Goal: Information Seeking & Learning: Find specific fact

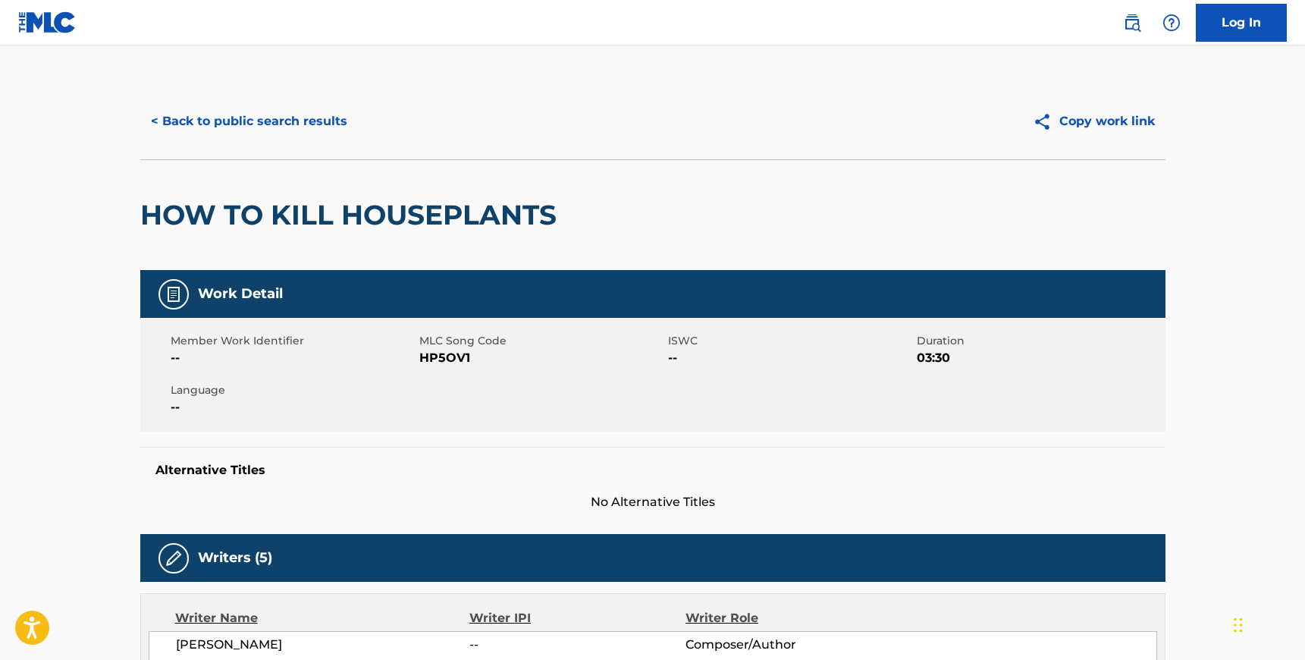
click at [226, 122] on button "< Back to public search results" at bounding box center [249, 121] width 218 height 38
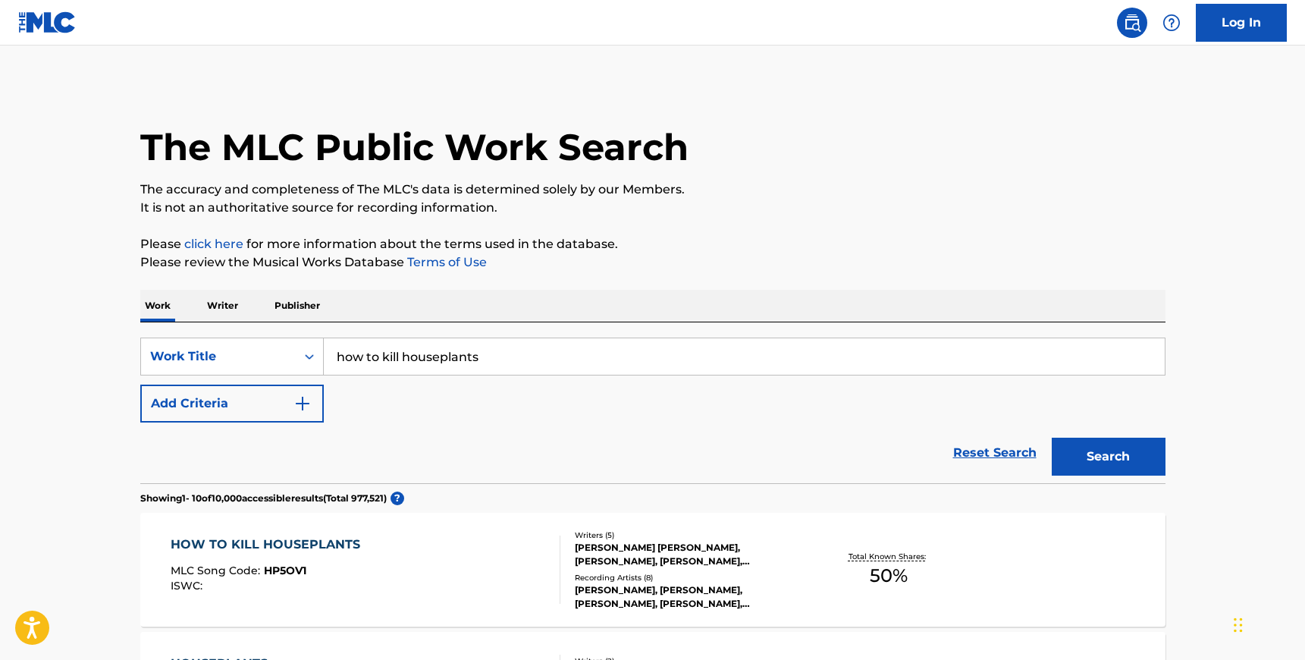
click at [409, 362] on input "how to kill houseplants" at bounding box center [744, 356] width 841 height 36
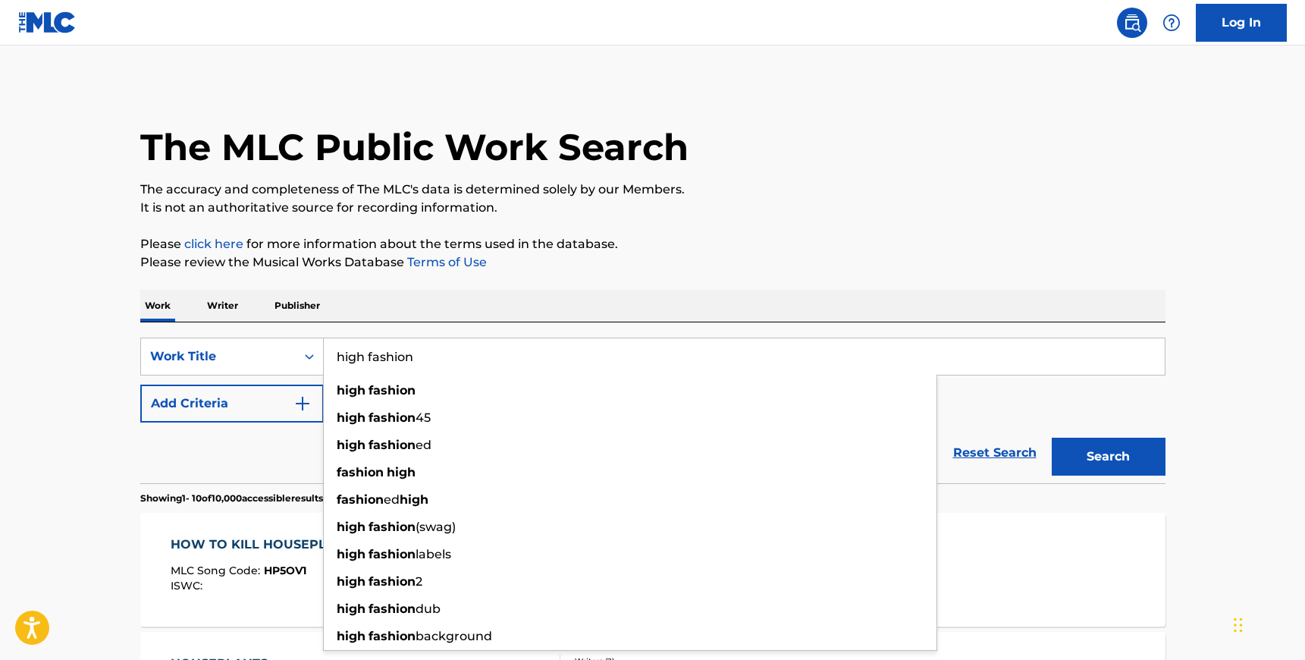
type input "high fashion"
click at [251, 409] on button "Add Criteria" at bounding box center [231, 403] width 183 height 38
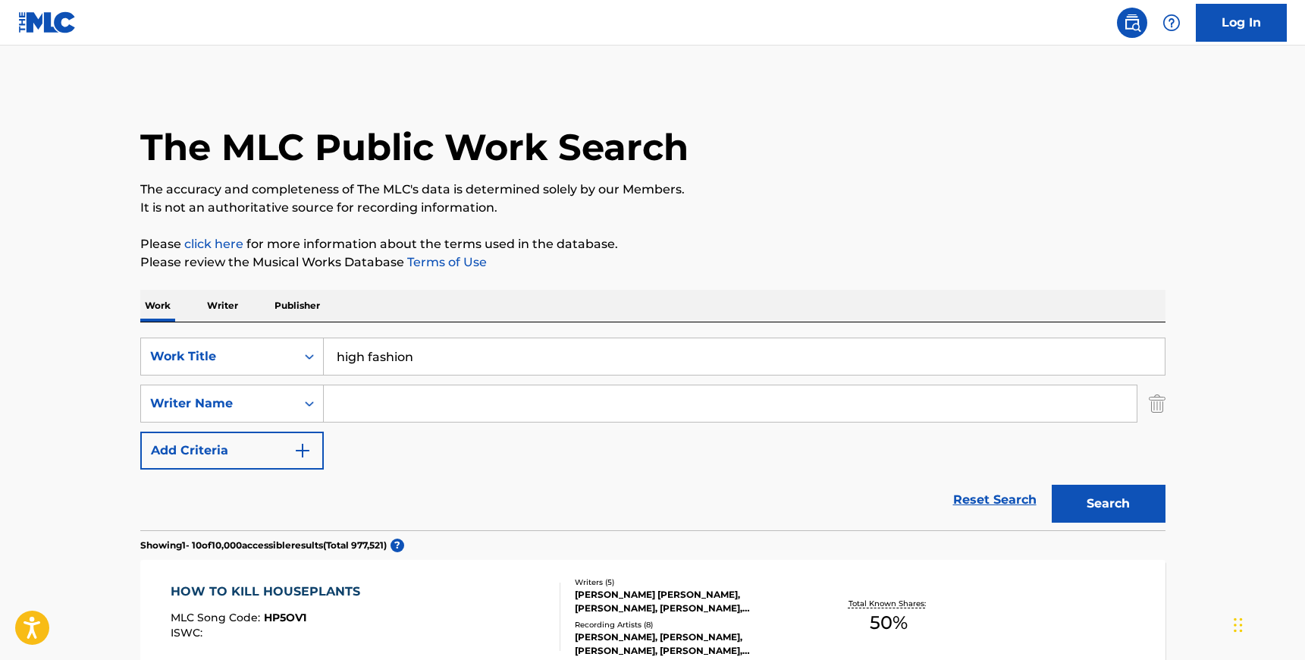
click at [408, 407] on input "Search Form" at bounding box center [730, 403] width 813 height 36
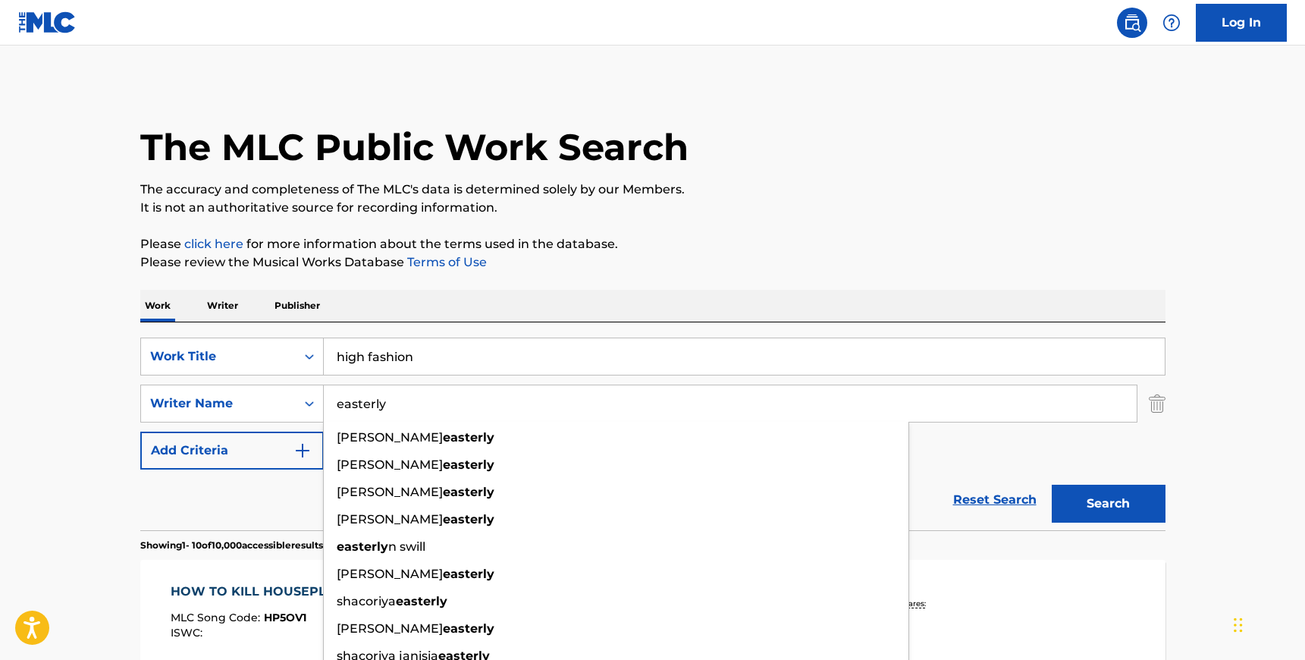
click at [1052, 484] on button "Search" at bounding box center [1109, 503] width 114 height 38
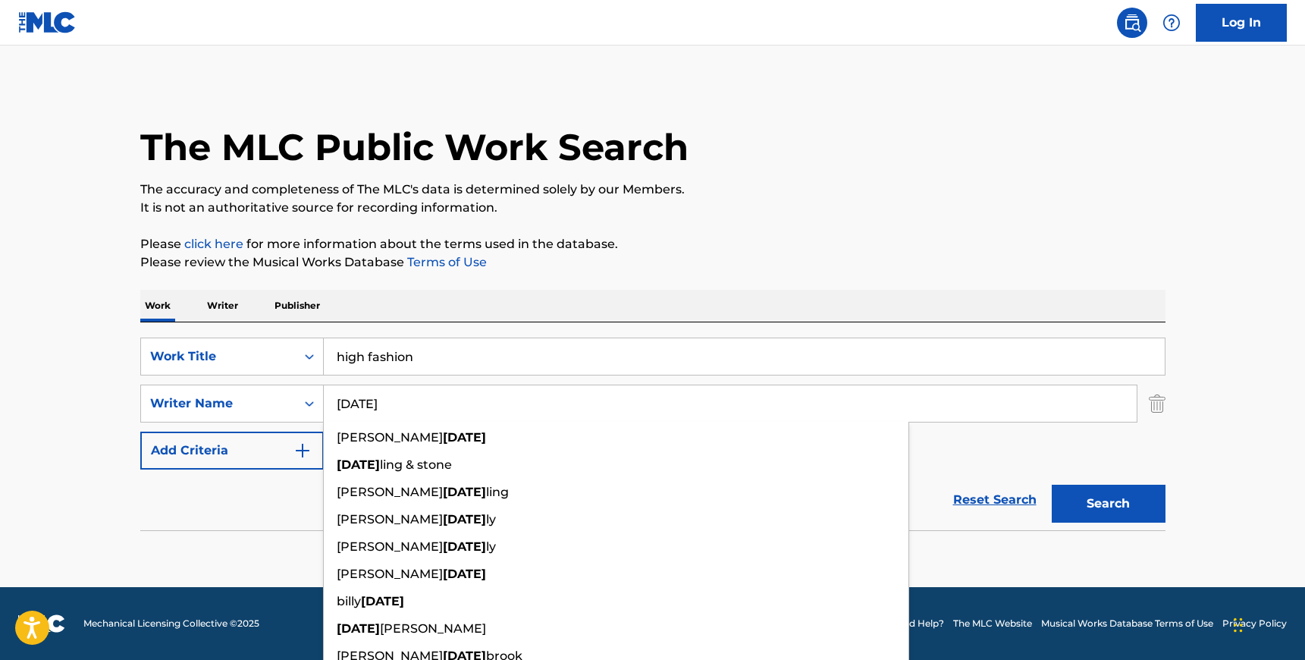
click at [1052, 484] on button "Search" at bounding box center [1109, 503] width 114 height 38
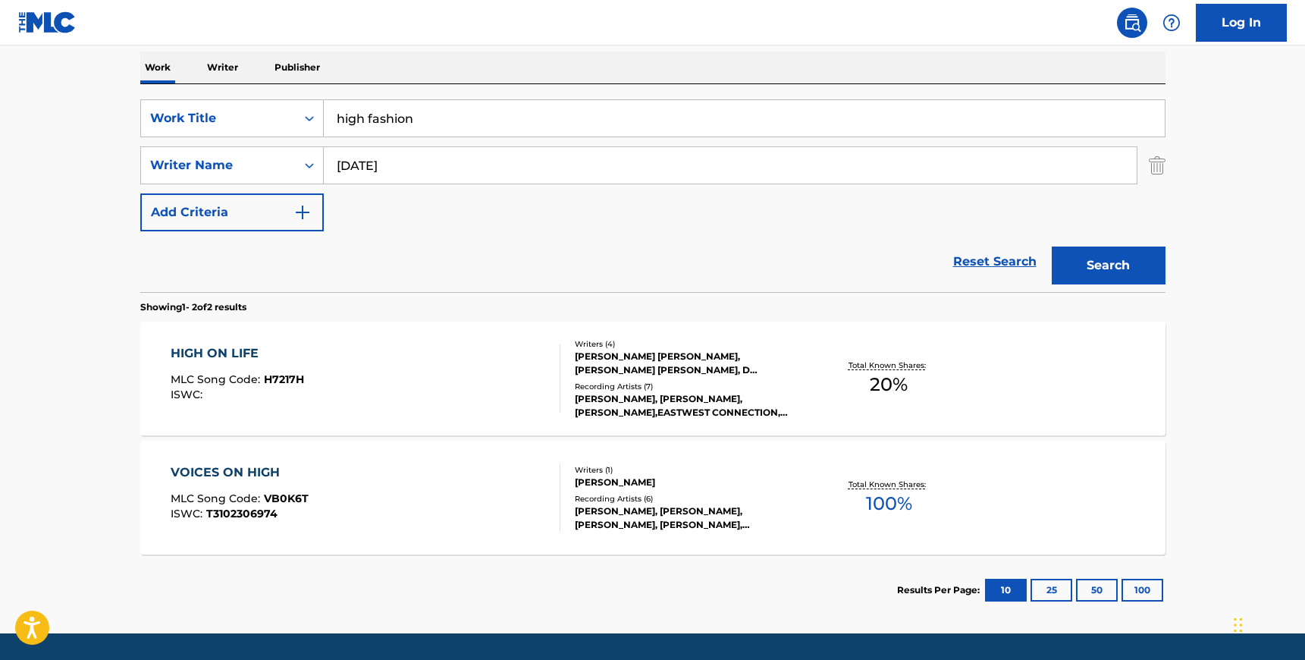
scroll to position [252, 0]
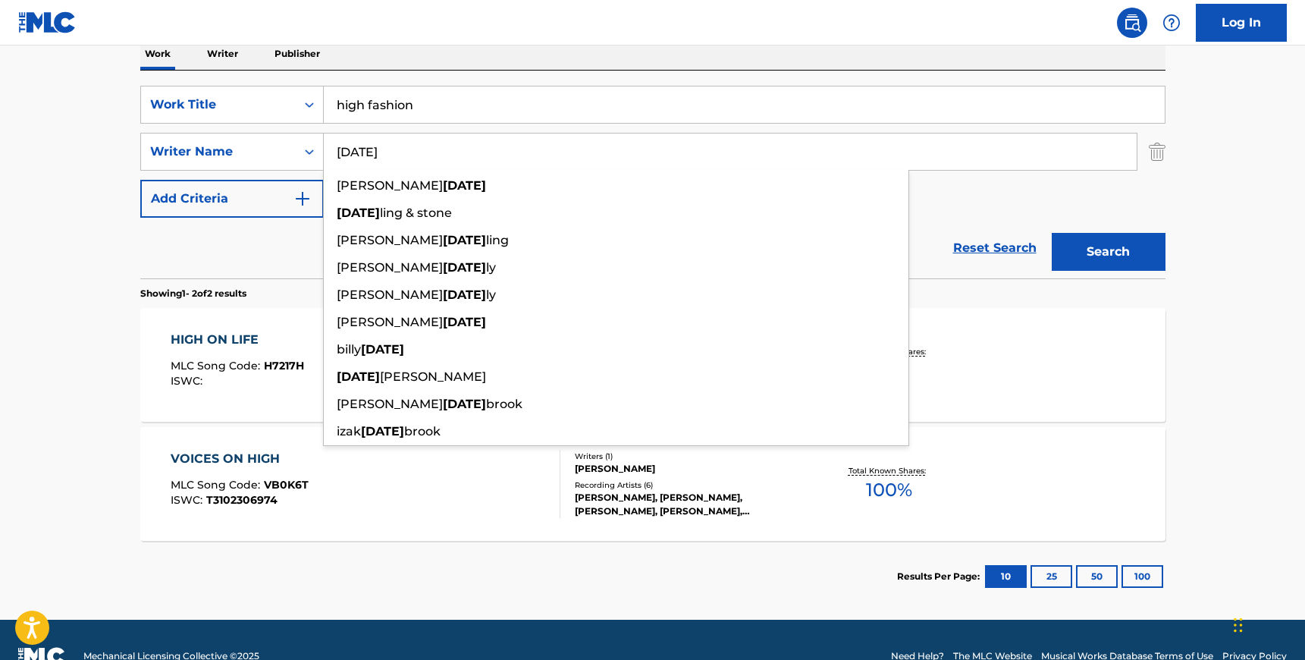
click at [360, 147] on input "[DATE]" at bounding box center [730, 151] width 813 height 36
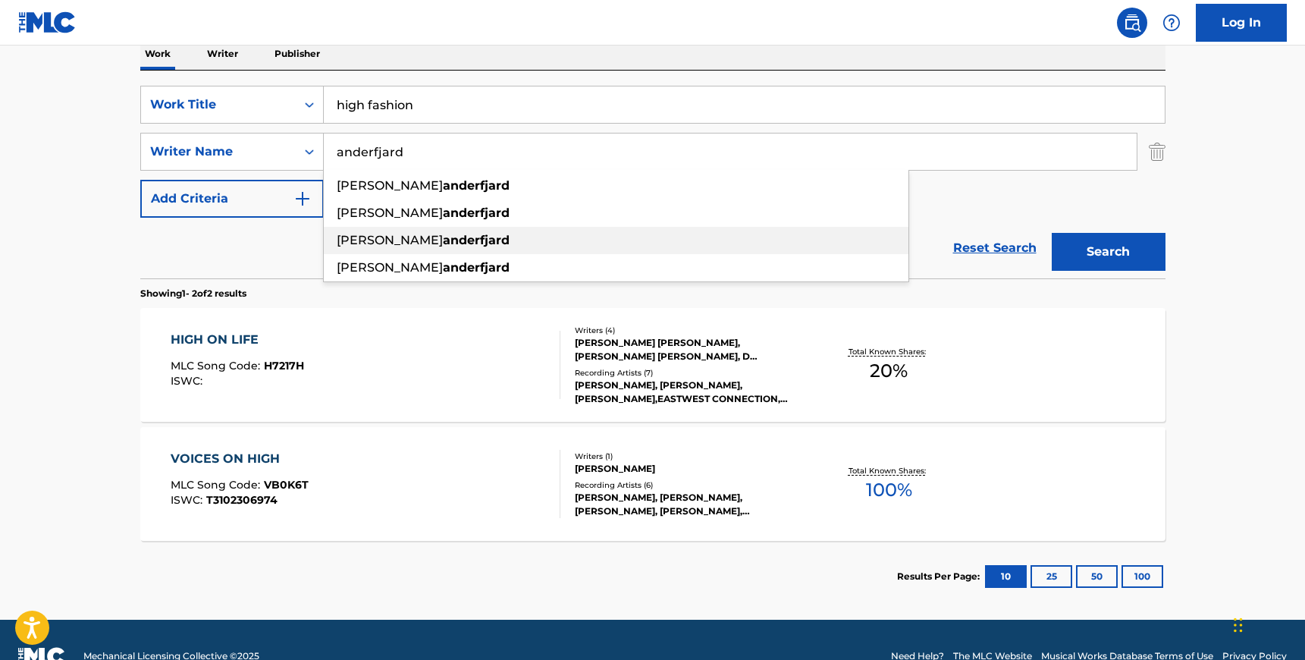
type input "anderfjard"
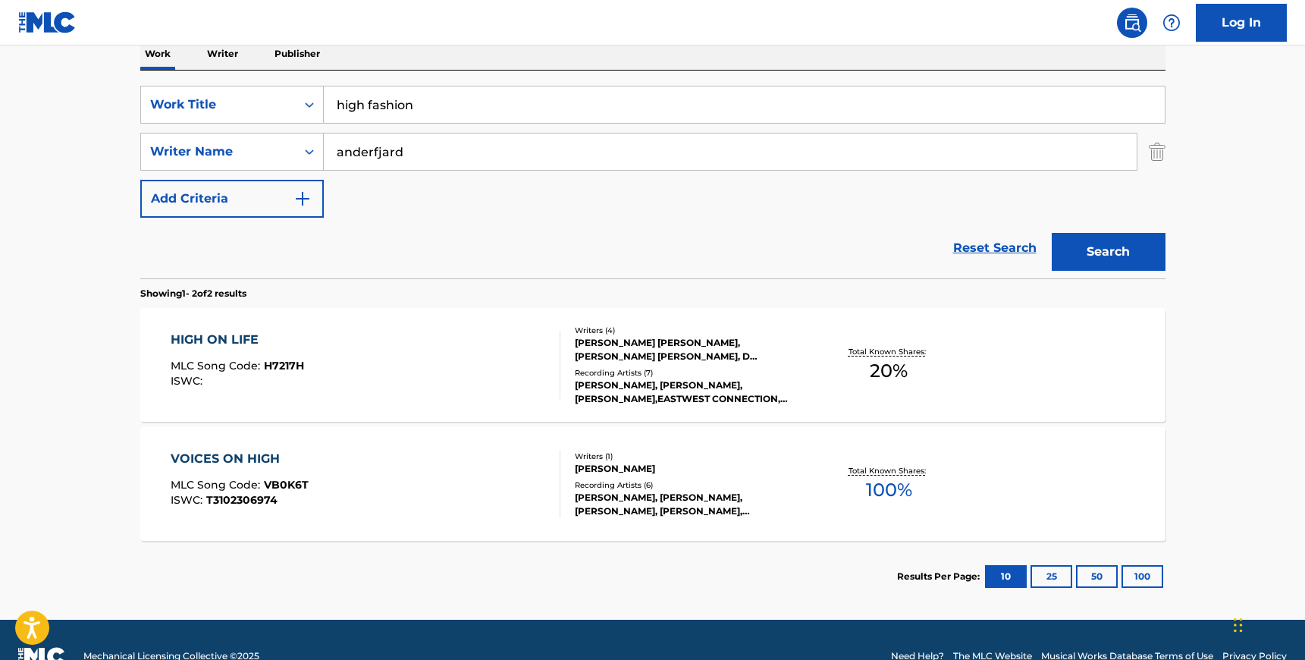
click at [931, 184] on div "SearchWithCriteria8a09dcb3-047a-4d25-b021-2b442702e4e5 Work Title high fashion …" at bounding box center [652, 152] width 1025 height 132
click at [1165, 268] on div "The MLC Public Work Search The accuracy and completeness of The MLC's data is d…" at bounding box center [652, 222] width 1061 height 780
click at [1159, 268] on button "Search" at bounding box center [1109, 252] width 114 height 38
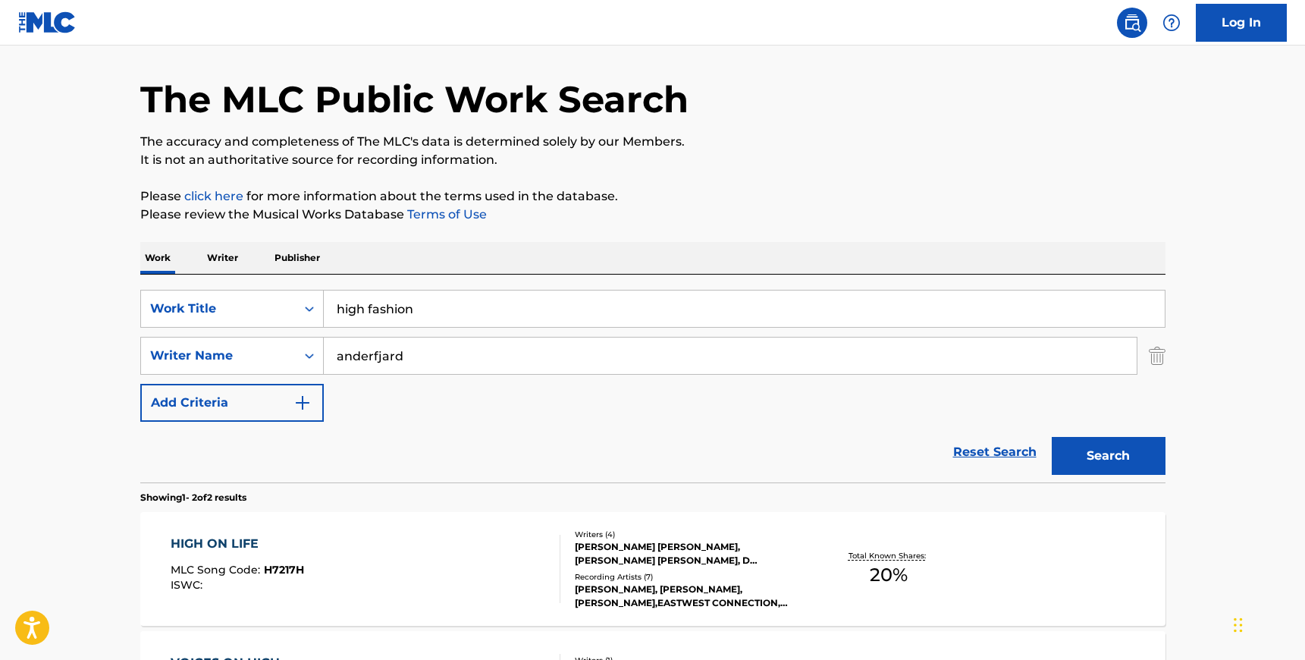
scroll to position [0, 0]
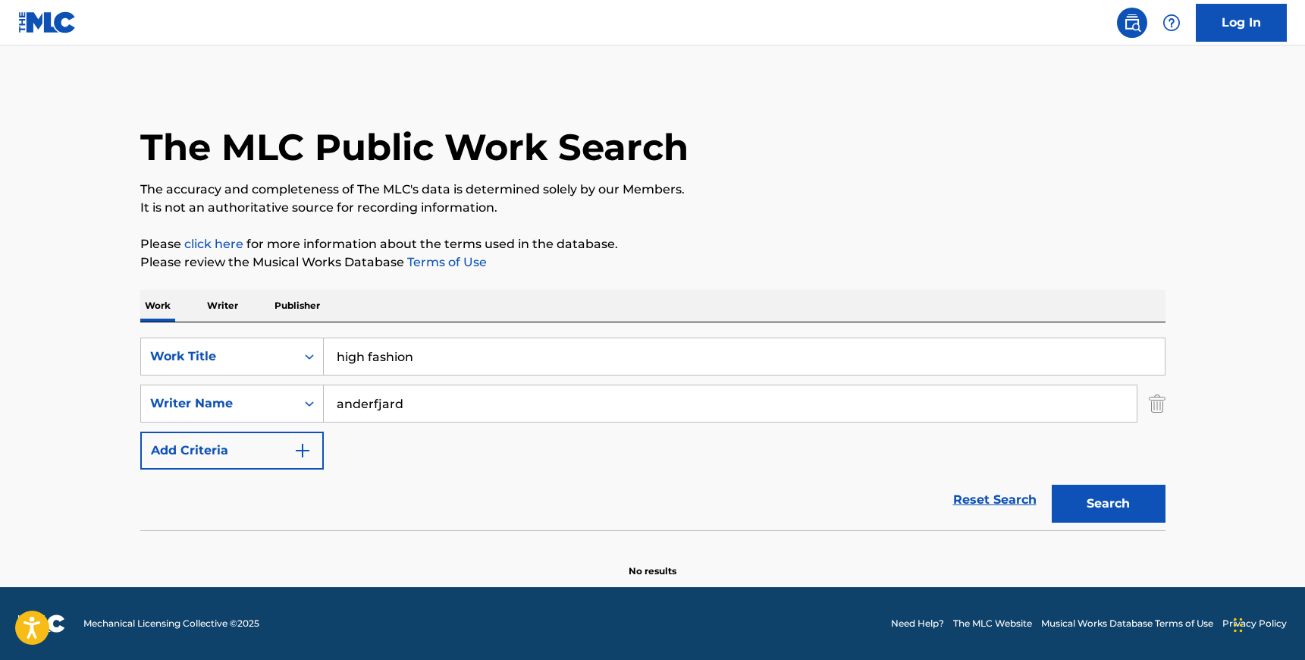
click at [390, 404] on input "anderfjard" at bounding box center [730, 403] width 813 height 36
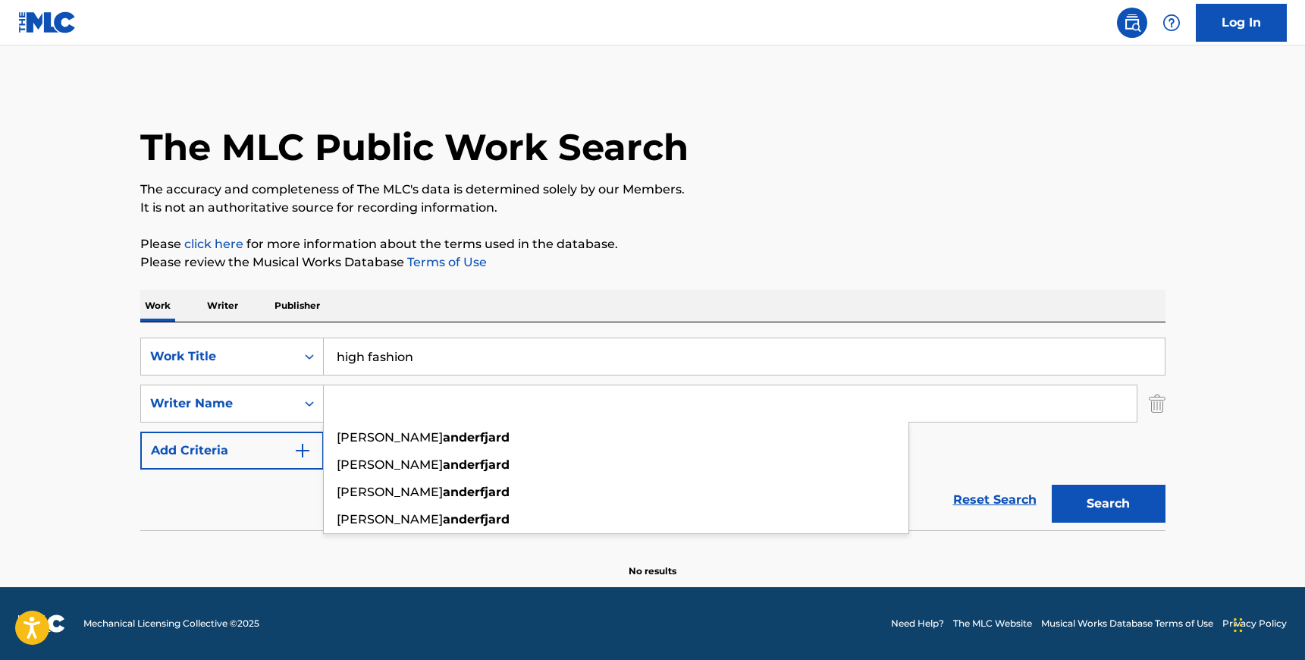
click at [1052, 484] on button "Search" at bounding box center [1109, 503] width 114 height 38
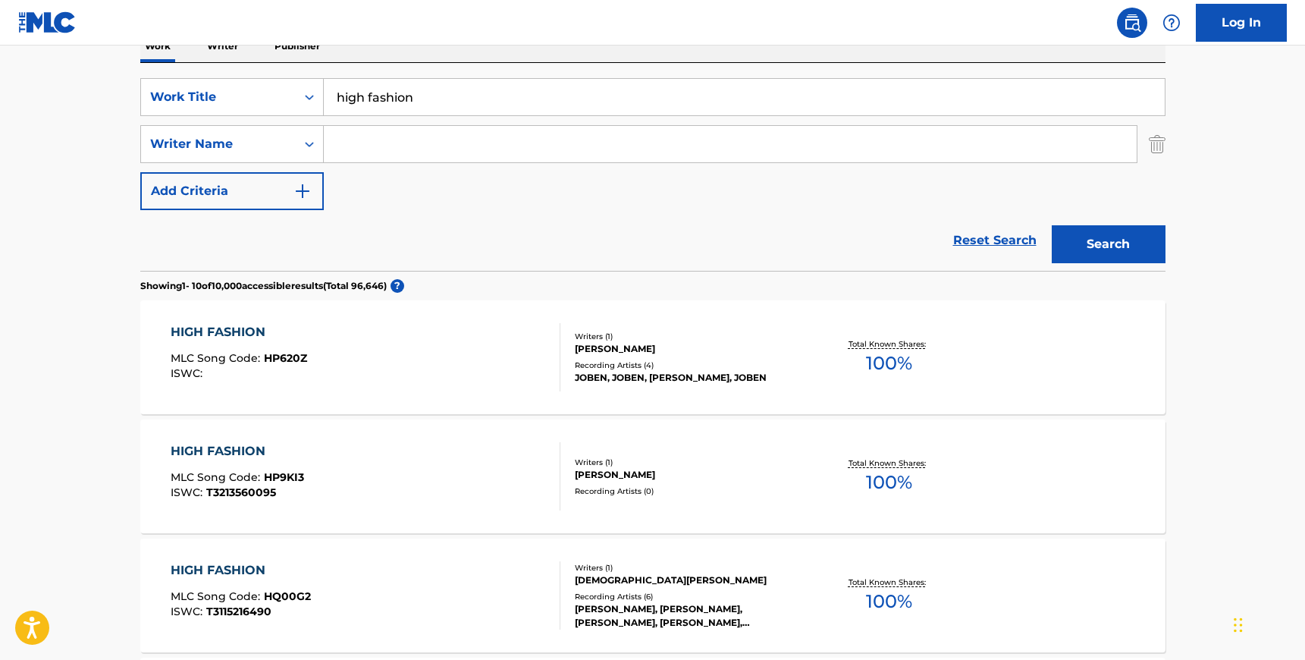
scroll to position [277, 0]
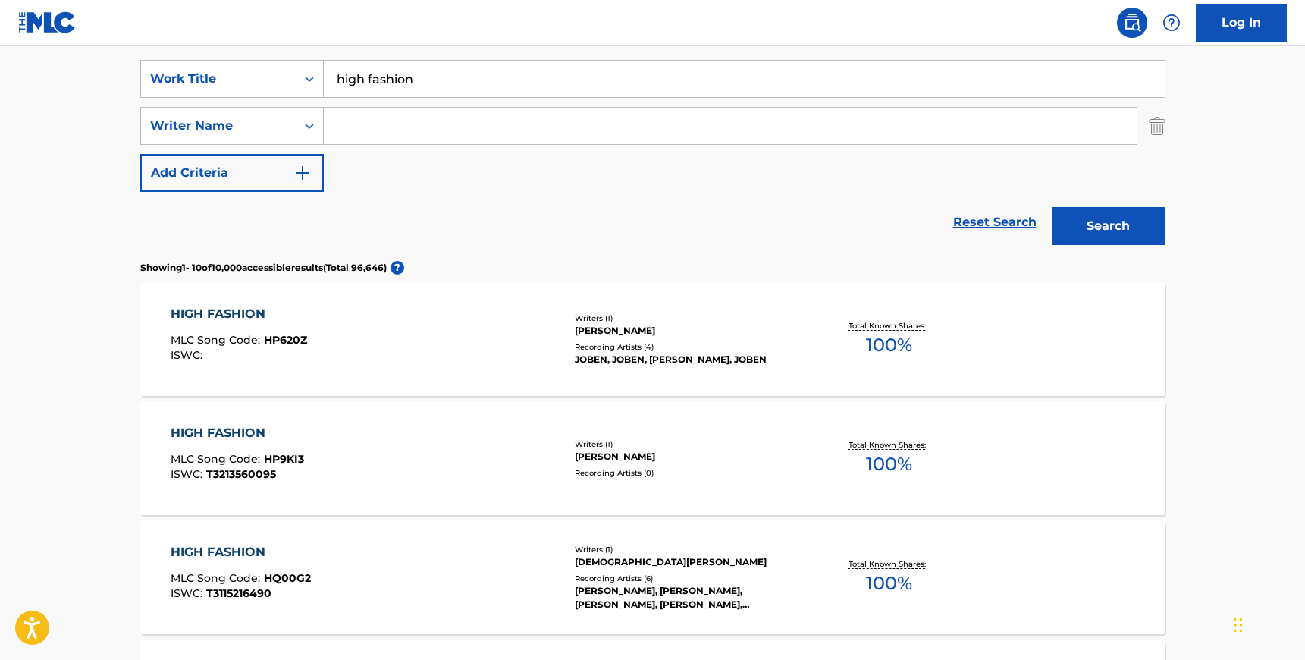
paste input "[PERSON_NAME]"
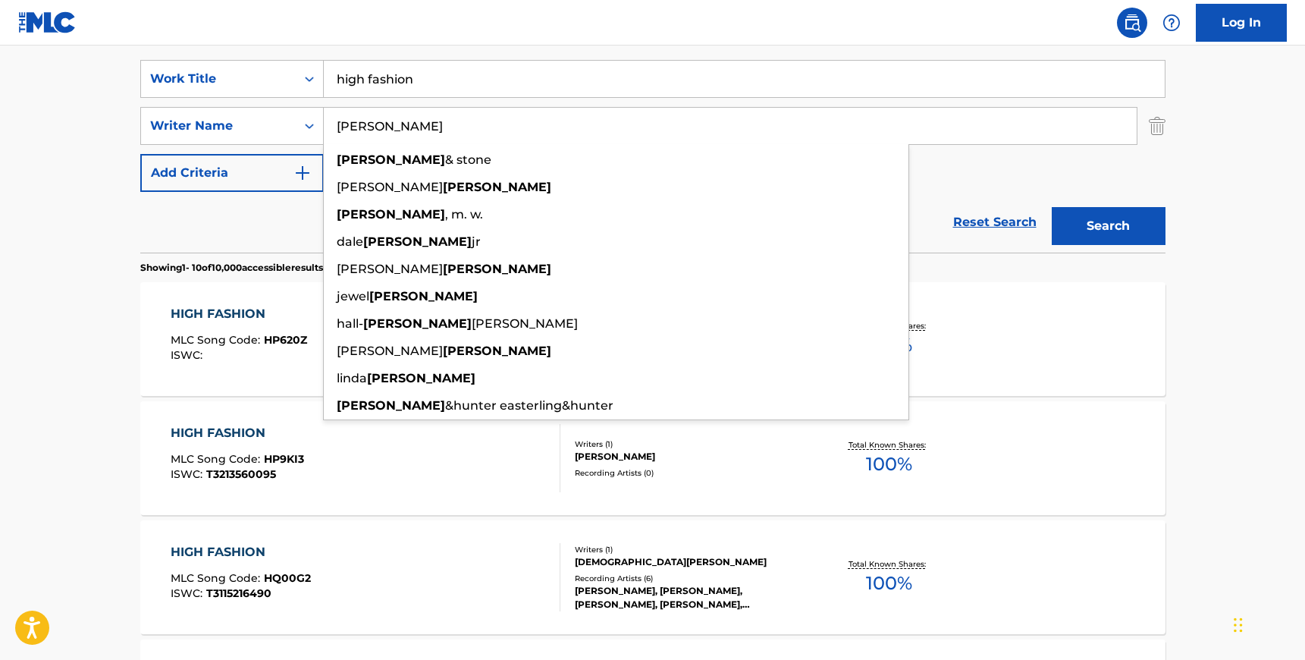
type input "[PERSON_NAME]"
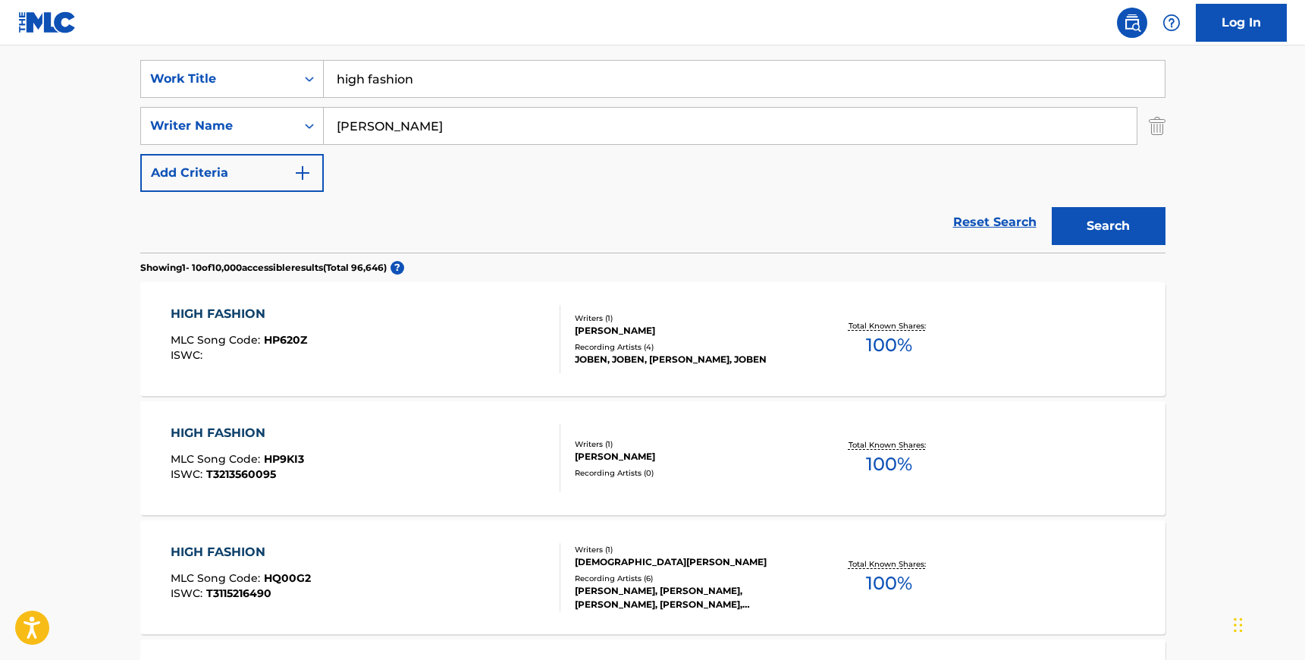
click at [1093, 232] on button "Search" at bounding box center [1109, 226] width 114 height 38
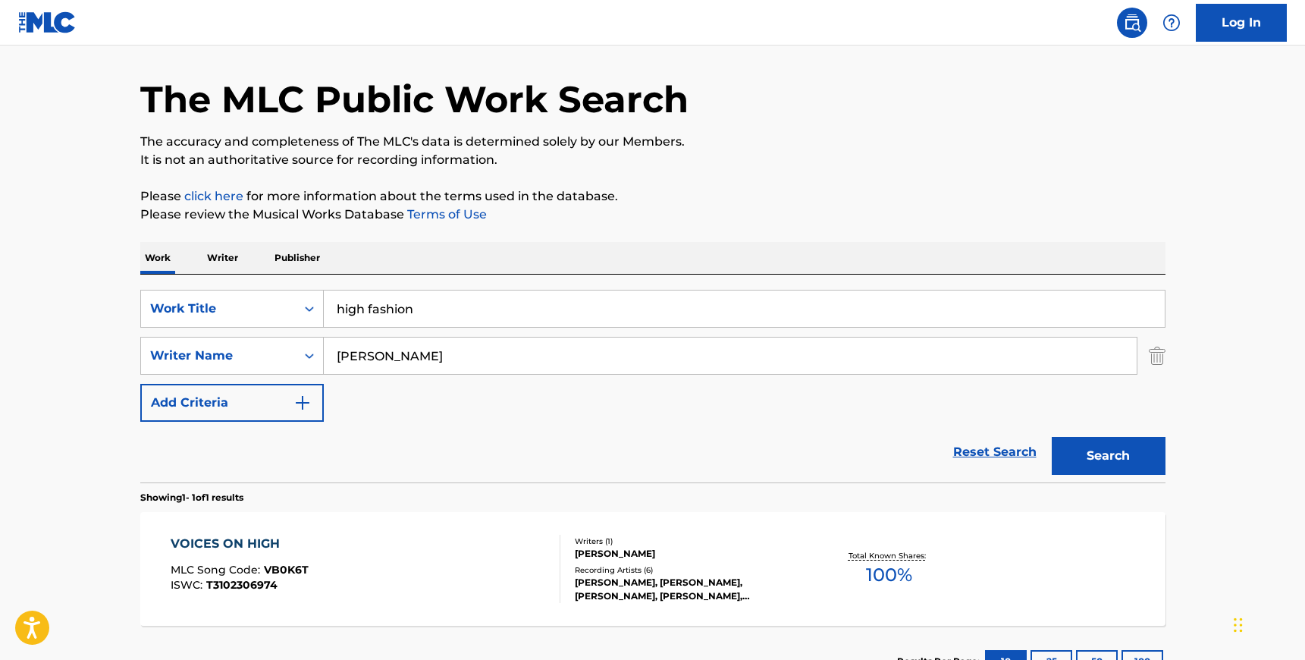
scroll to position [165, 0]
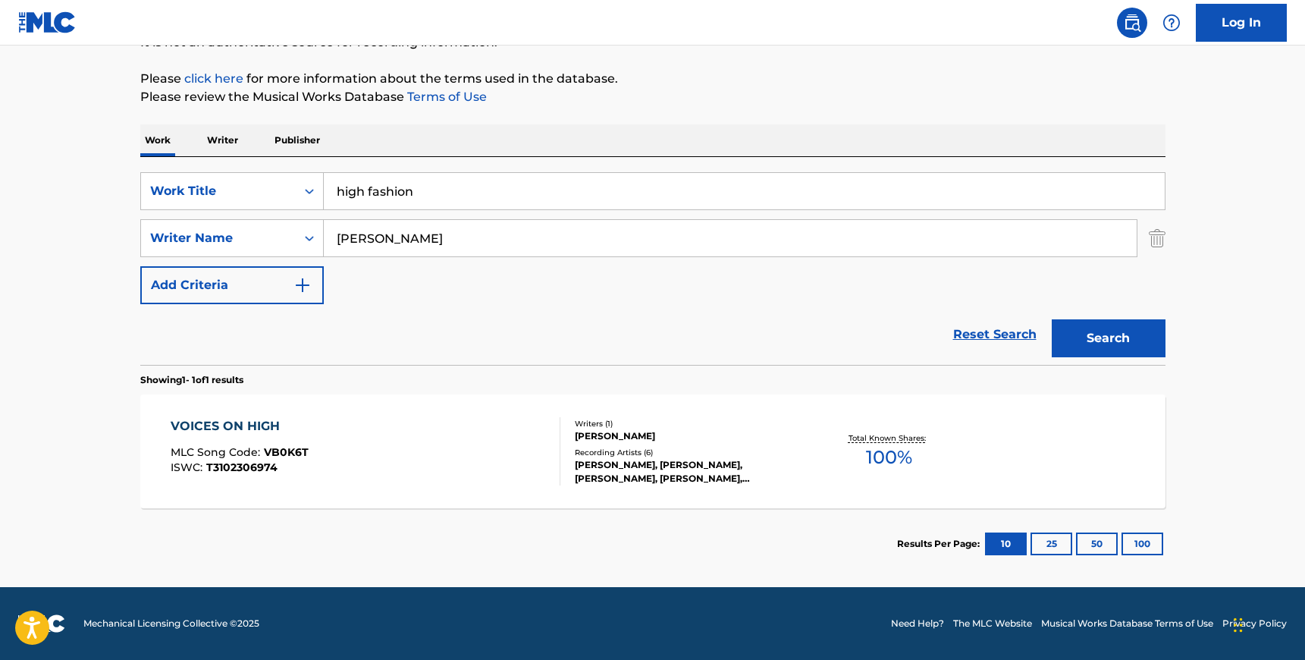
click at [384, 183] on input "high fashion" at bounding box center [744, 191] width 841 height 36
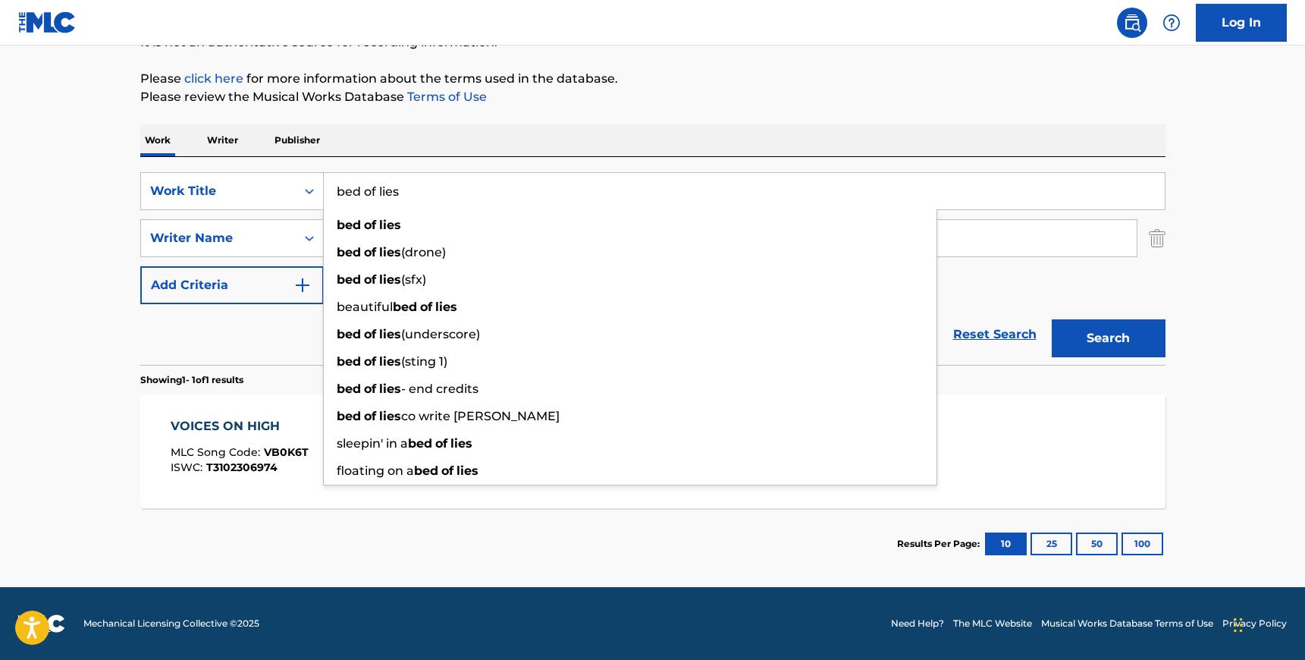
type input "bed of lies"
click at [393, 165] on div "SearchWithCriteria8a09dcb3-047a-4d25-b021-2b442702e4e5 Work Title bed of lies b…" at bounding box center [652, 261] width 1025 height 208
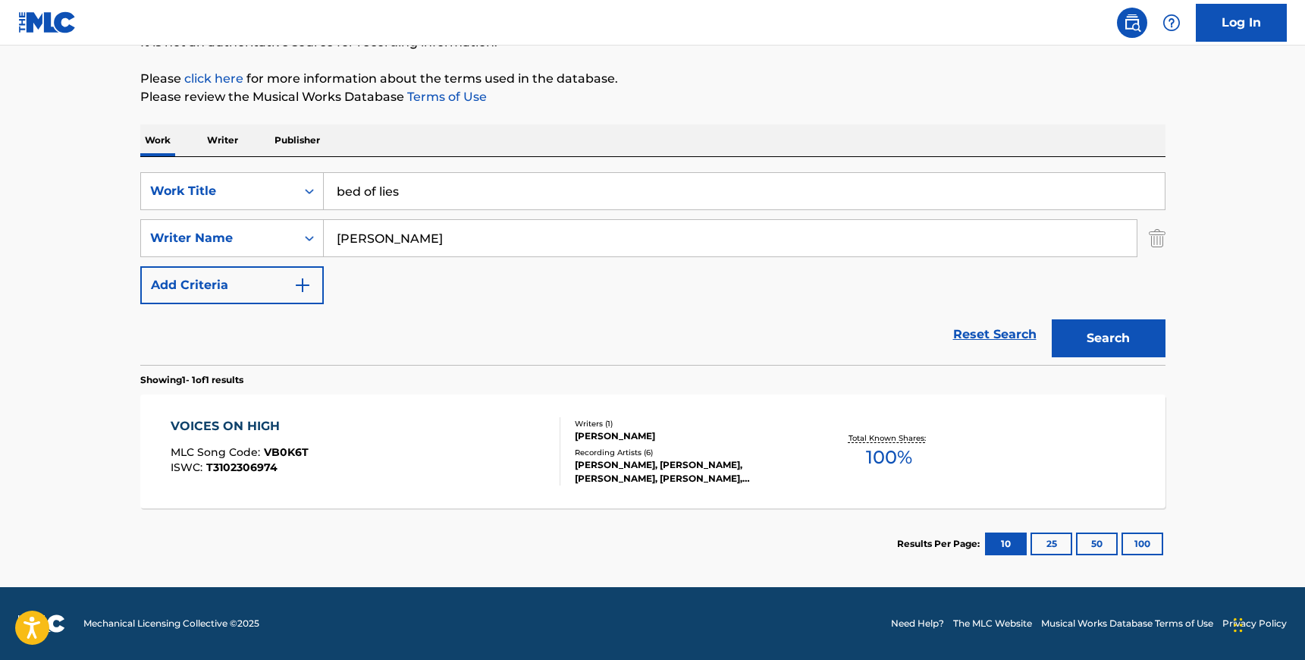
click at [370, 236] on input "[PERSON_NAME]" at bounding box center [730, 238] width 813 height 36
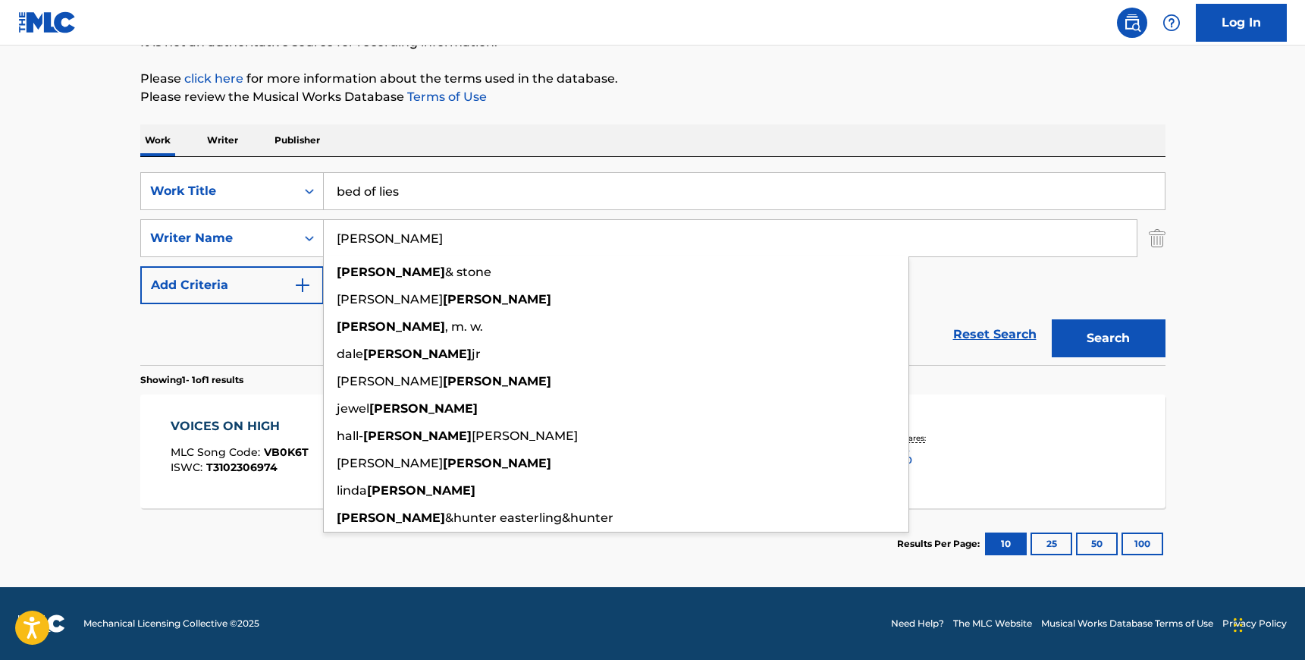
click at [370, 236] on input "[PERSON_NAME]" at bounding box center [730, 238] width 813 height 36
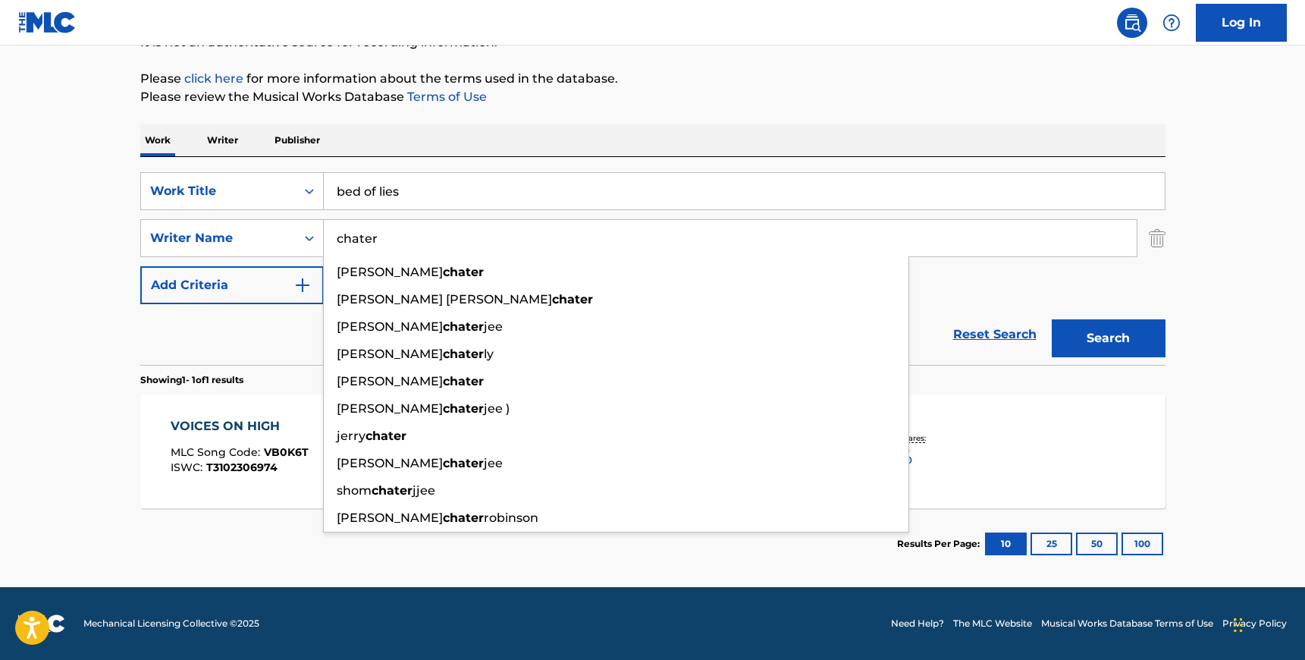
type input "chater"
click at [1111, 331] on button "Search" at bounding box center [1109, 338] width 114 height 38
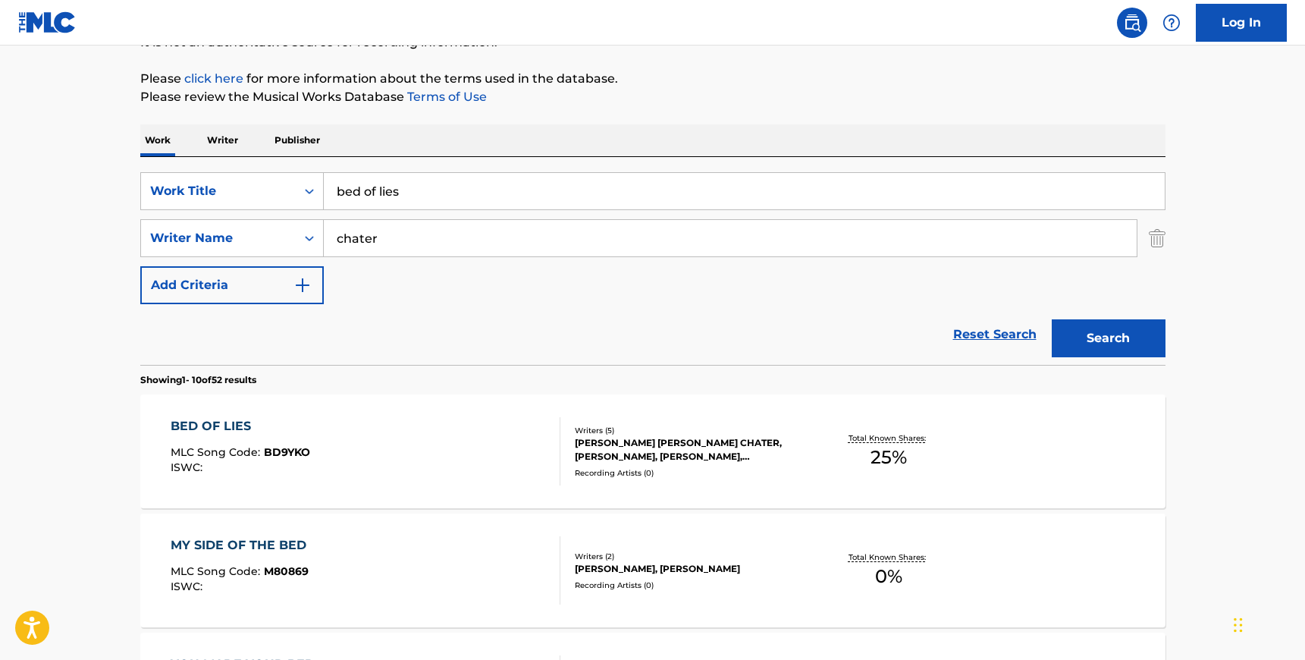
click at [403, 439] on div "BED OF LIES MLC Song Code : BD9YKO ISWC :" at bounding box center [366, 451] width 390 height 68
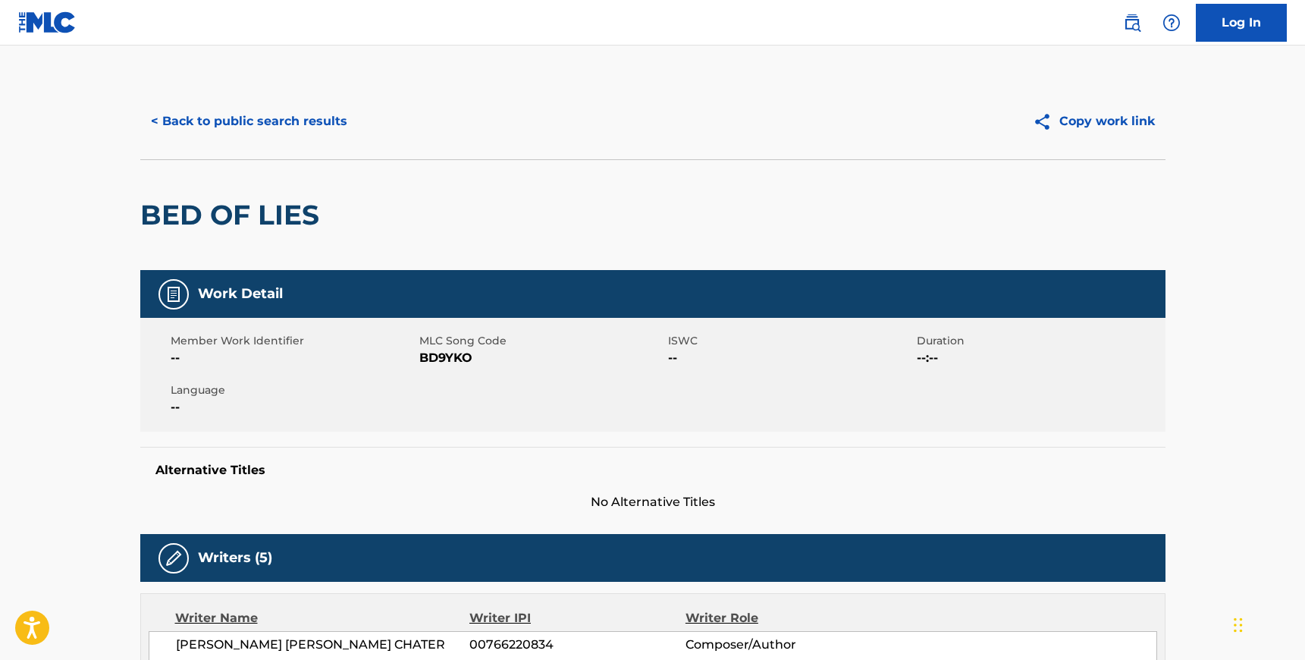
click at [444, 347] on span "MLC Song Code" at bounding box center [541, 341] width 245 height 16
click at [444, 356] on span "BD9YKO" at bounding box center [541, 358] width 245 height 18
copy span "BD9YKO"
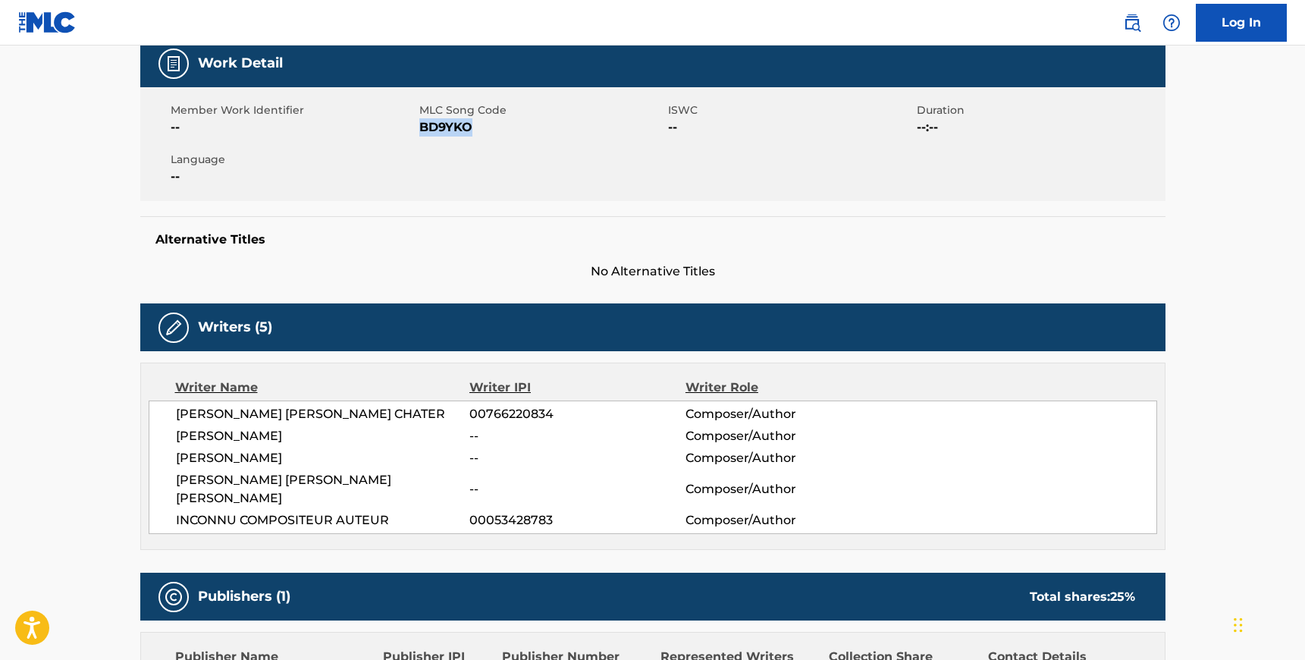
scroll to position [234, 0]
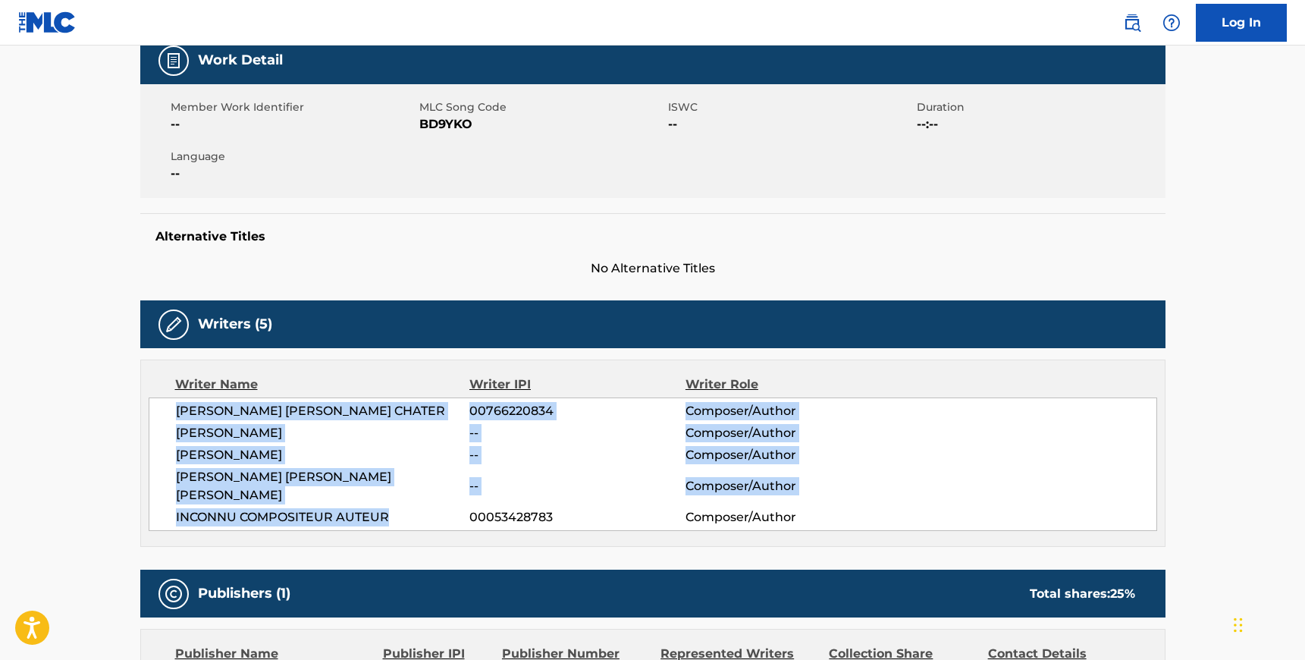
drag, startPoint x: 175, startPoint y: 411, endPoint x: 385, endPoint y: 500, distance: 228.0
click at [385, 500] on div "[PERSON_NAME] [PERSON_NAME] CHATER 00766220834 Composer/Author [PERSON_NAME] --…" at bounding box center [653, 463] width 1008 height 133
copy div "[PERSON_NAME] [PERSON_NAME] CHATER 00766220834 Composer/Author [PERSON_NAME] --…"
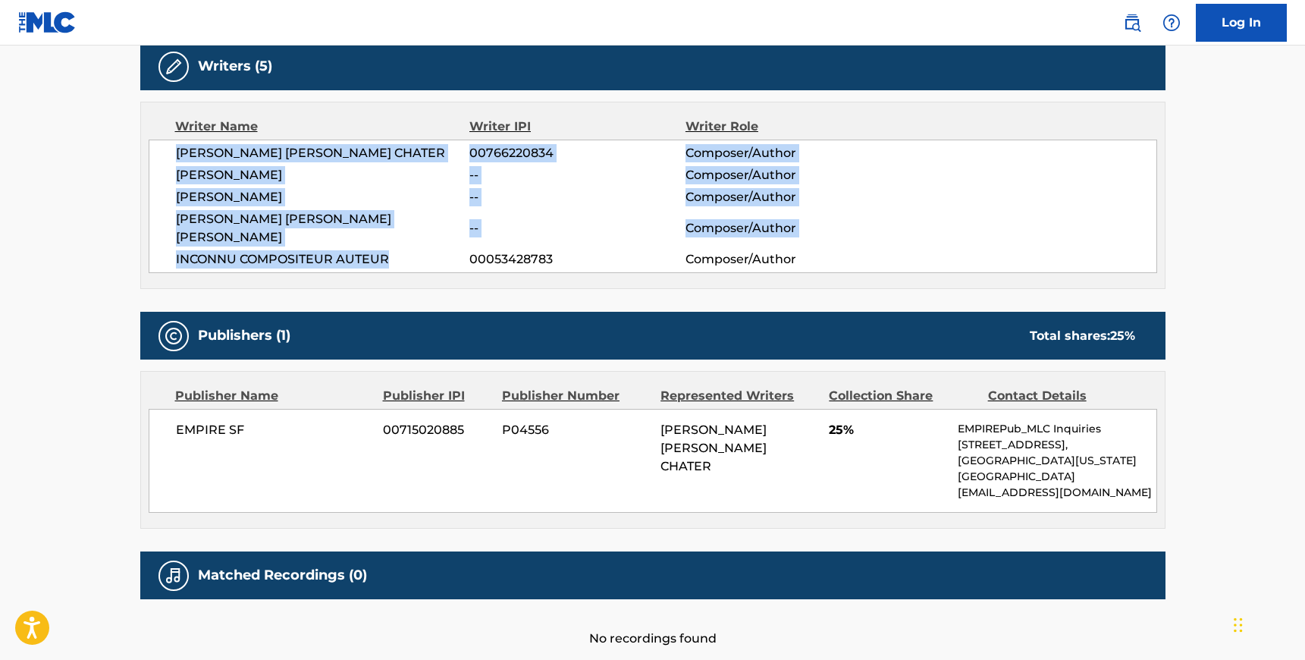
scroll to position [555, 0]
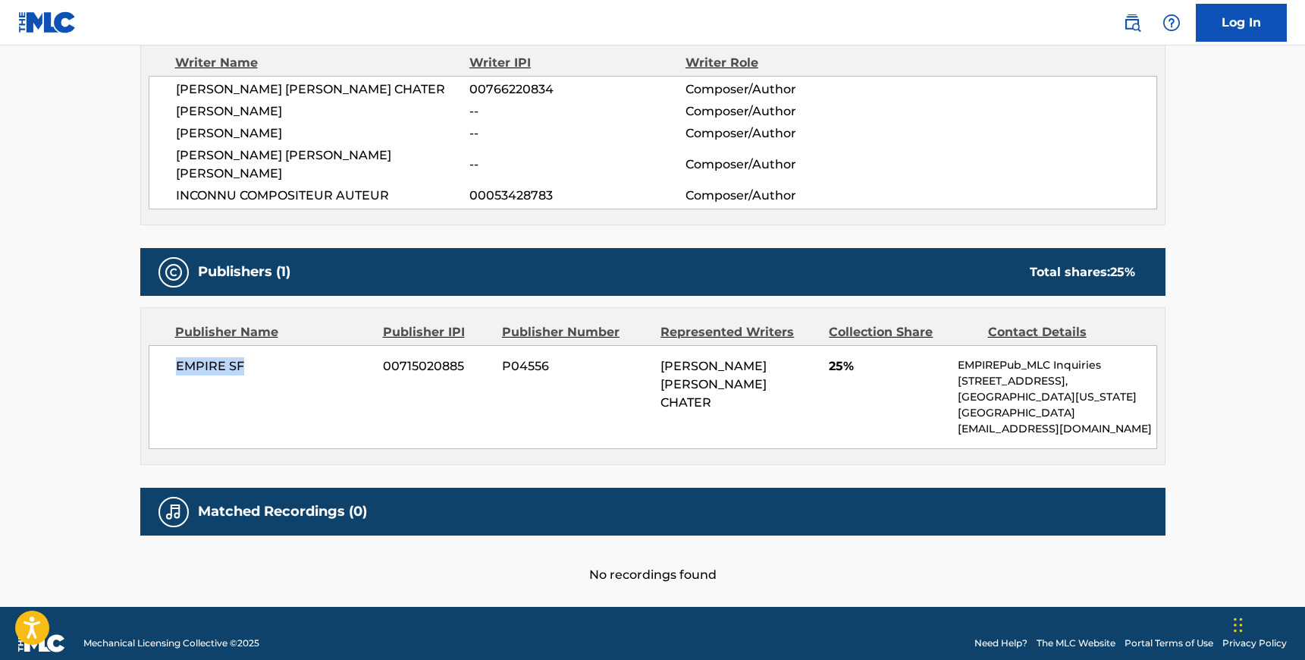
drag, startPoint x: 246, startPoint y: 346, endPoint x: 176, endPoint y: 343, distance: 69.8
click at [176, 357] on span "EMPIRE SF" at bounding box center [274, 366] width 196 height 18
copy span "EMPIRE SF"
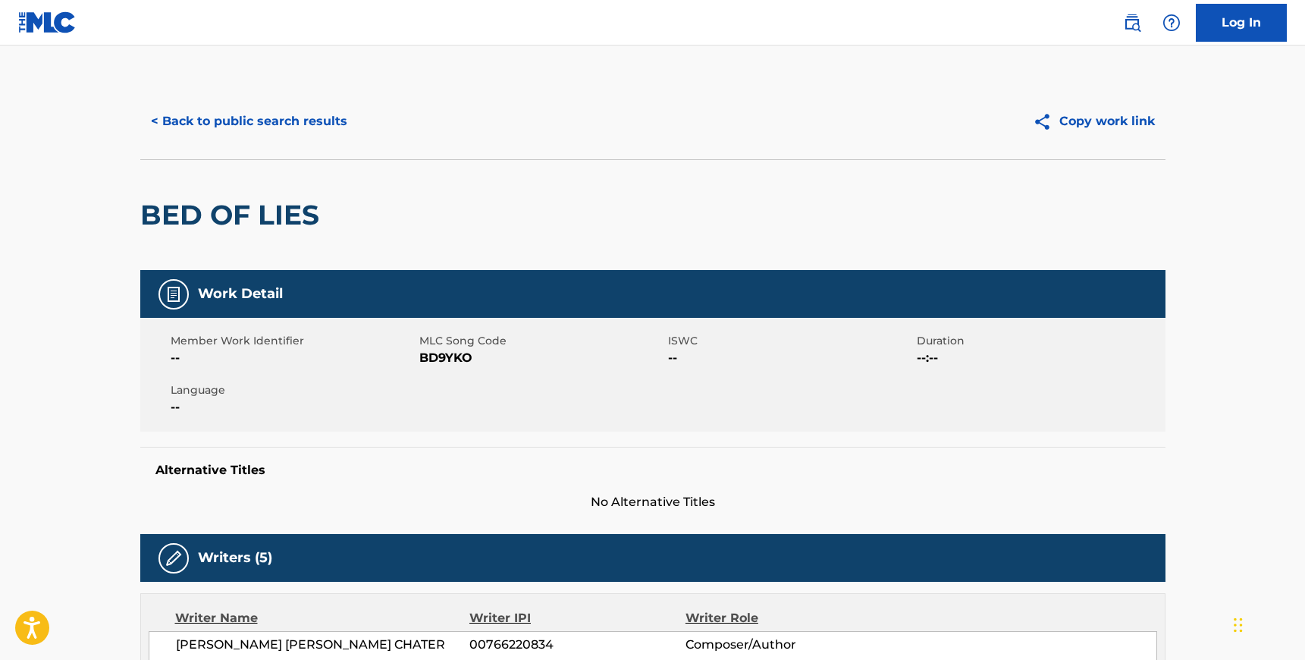
click at [191, 115] on button "< Back to public search results" at bounding box center [249, 121] width 218 height 38
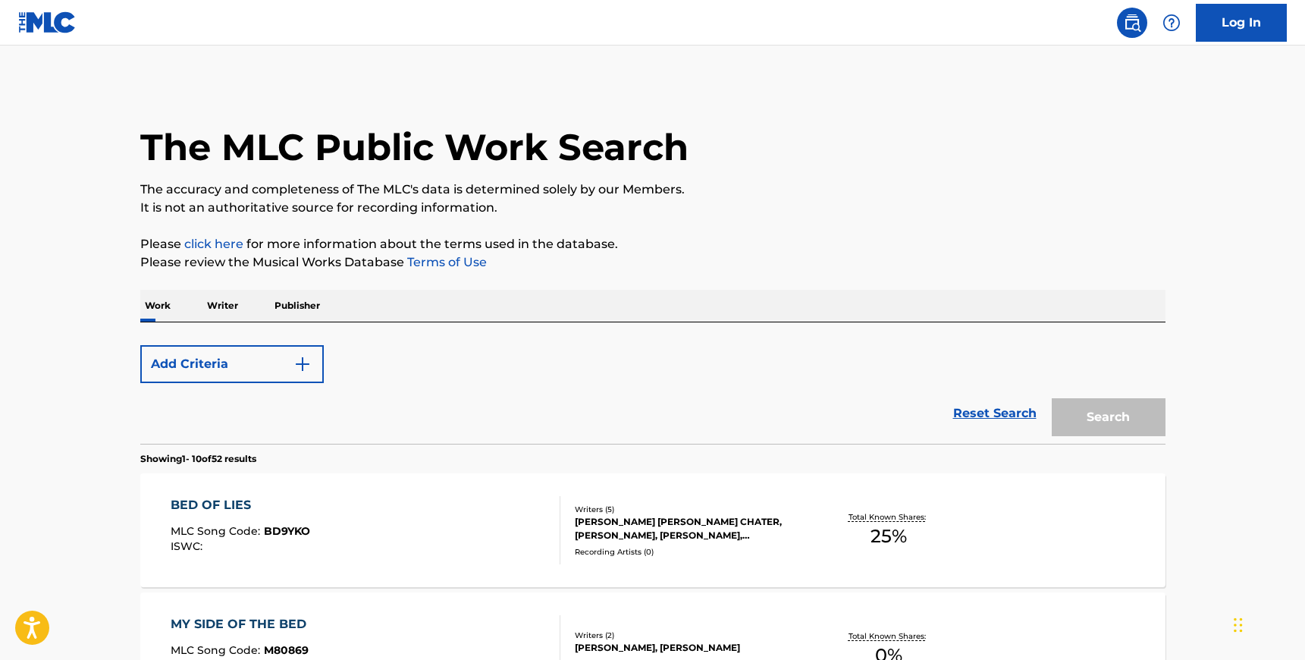
scroll to position [165, 0]
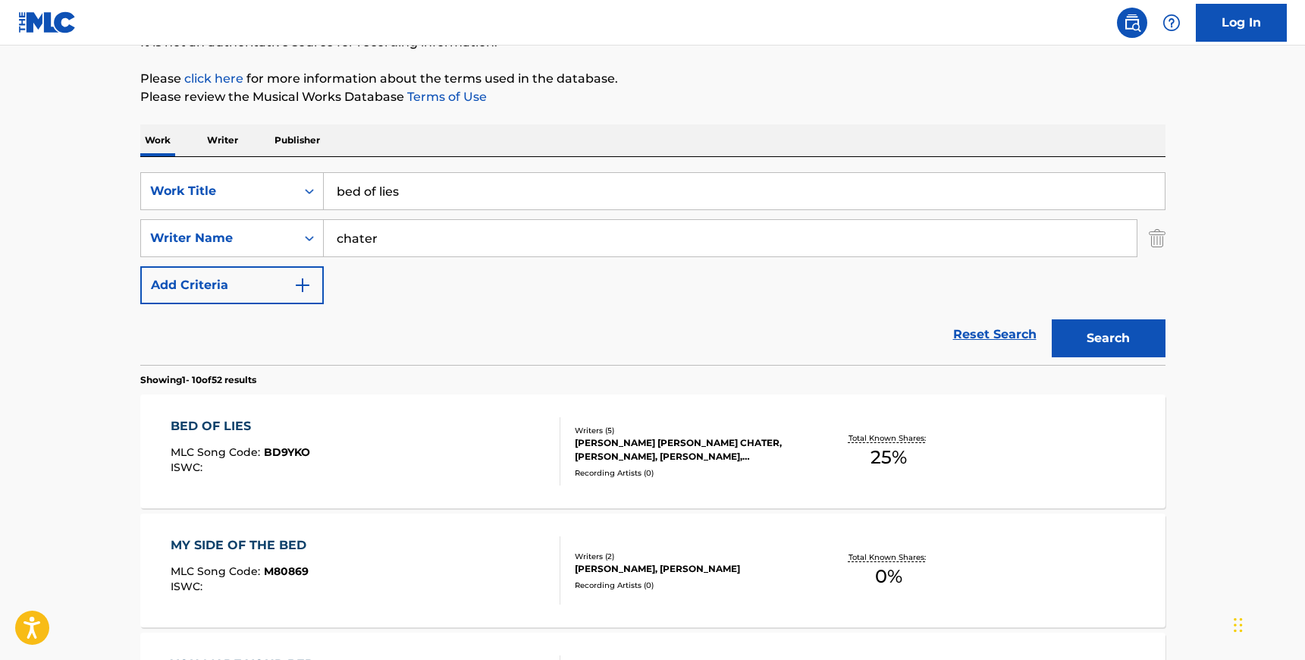
click at [375, 426] on div "BED OF LIES MLC Song Code : BD9YKO ISWC :" at bounding box center [366, 451] width 390 height 68
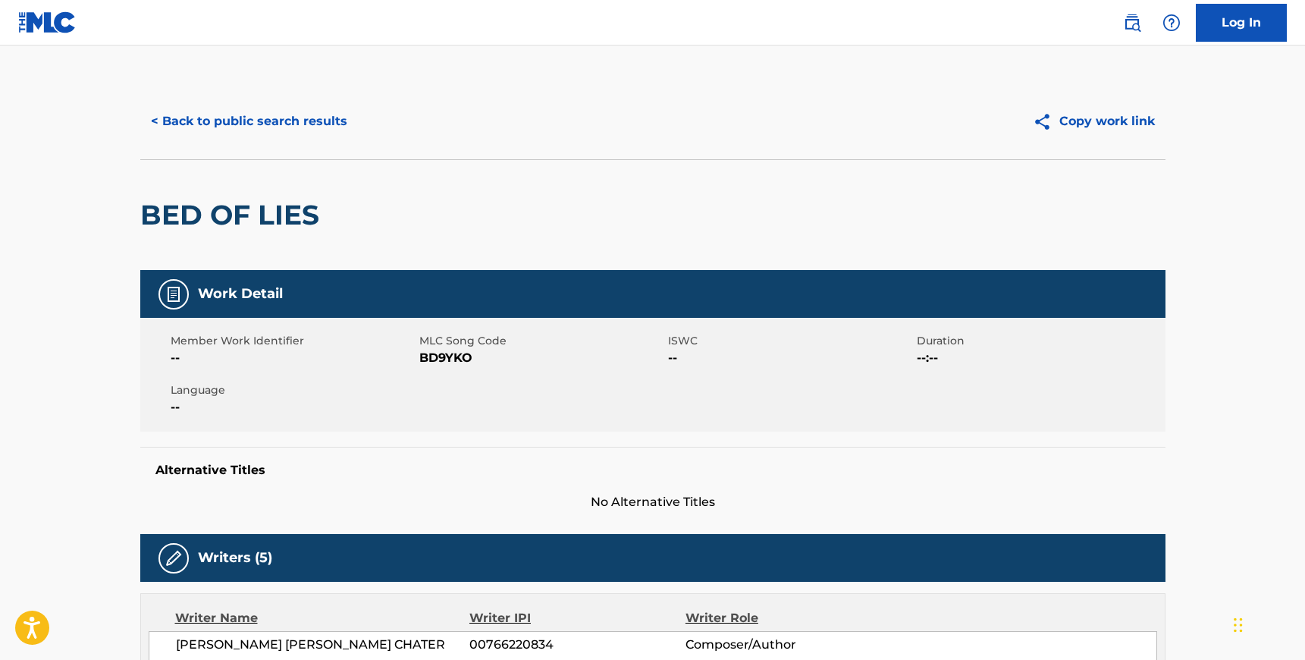
click at [437, 359] on span "BD9YKO" at bounding box center [541, 358] width 245 height 18
click at [233, 121] on button "< Back to public search results" at bounding box center [249, 121] width 218 height 38
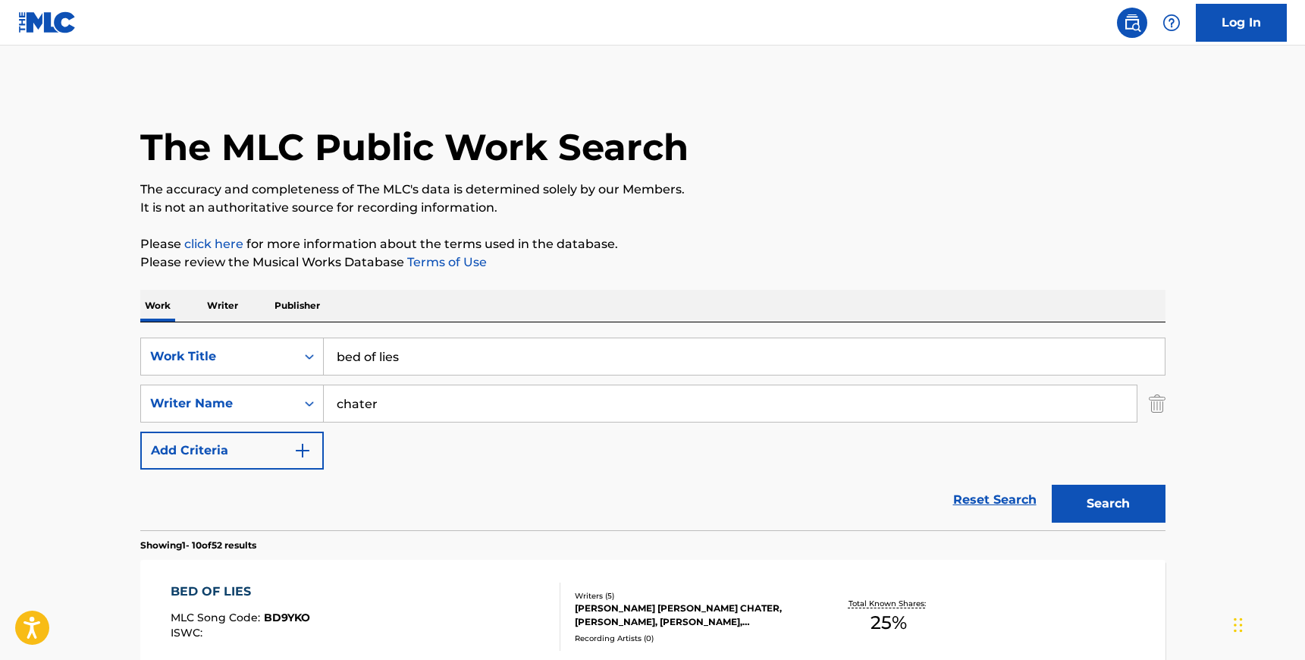
scroll to position [165, 0]
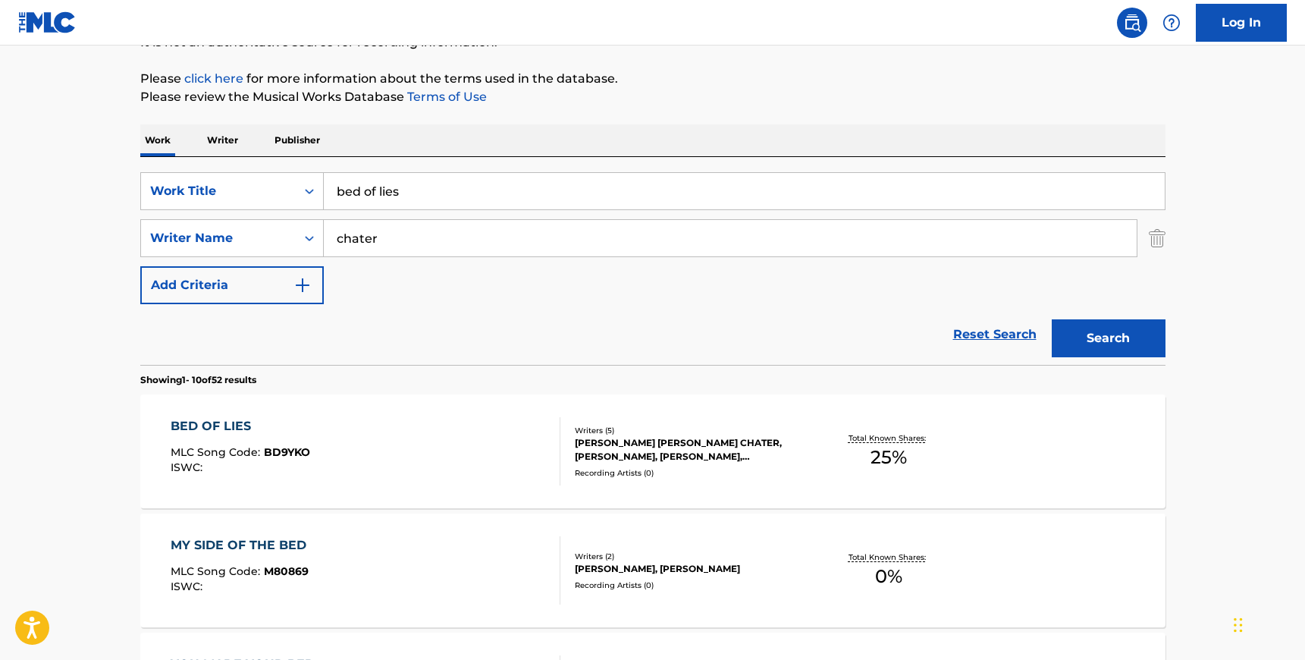
click at [376, 188] on input "bed of lies" at bounding box center [744, 191] width 841 height 36
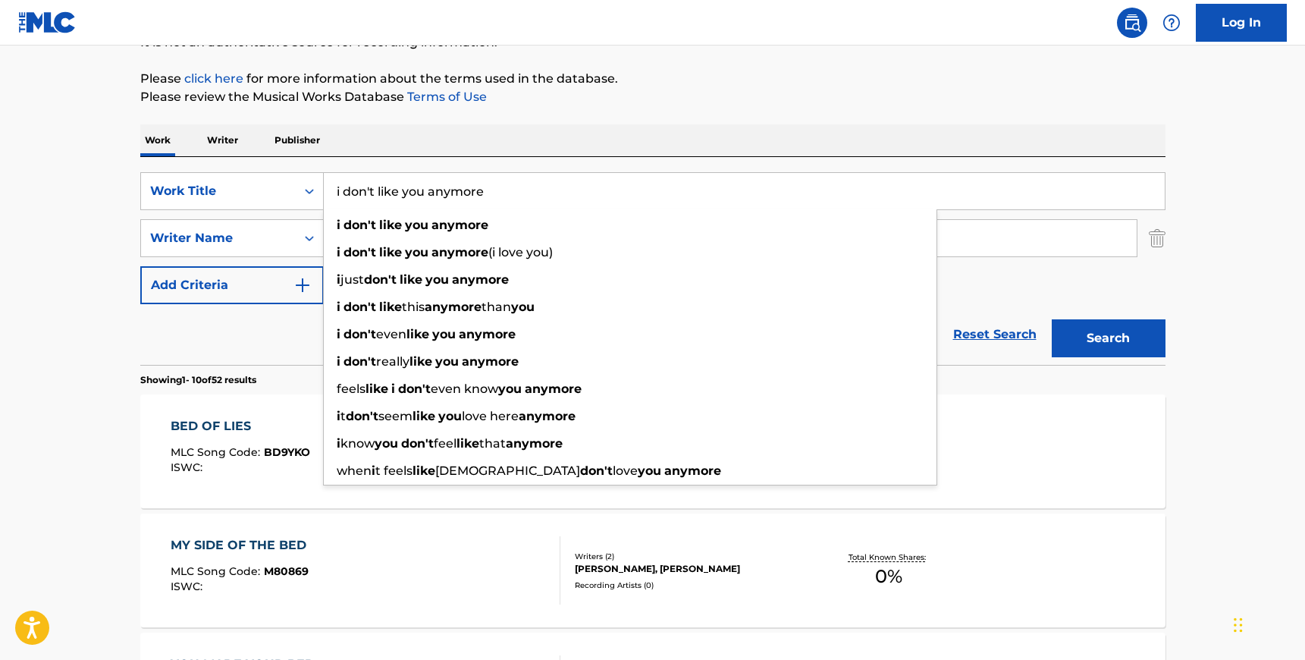
type input "i don't like you anymore"
click at [413, 155] on div "Work Writer Publisher" at bounding box center [652, 140] width 1025 height 32
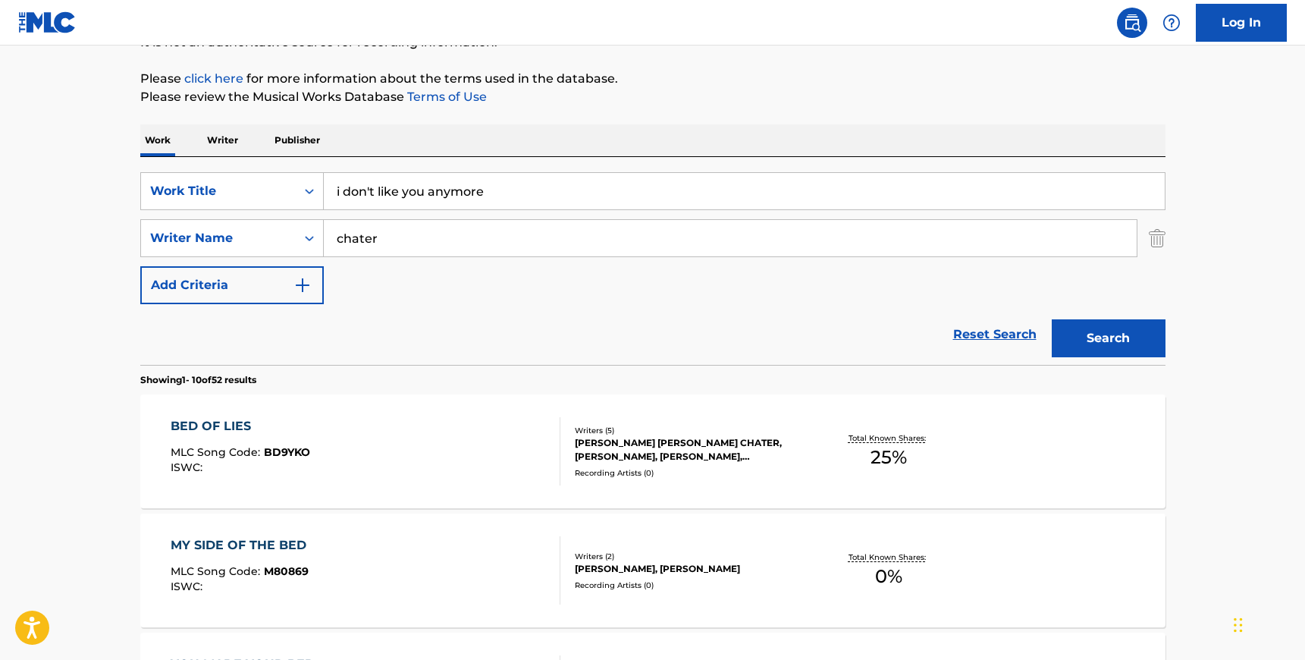
click at [413, 246] on input "chater" at bounding box center [730, 238] width 813 height 36
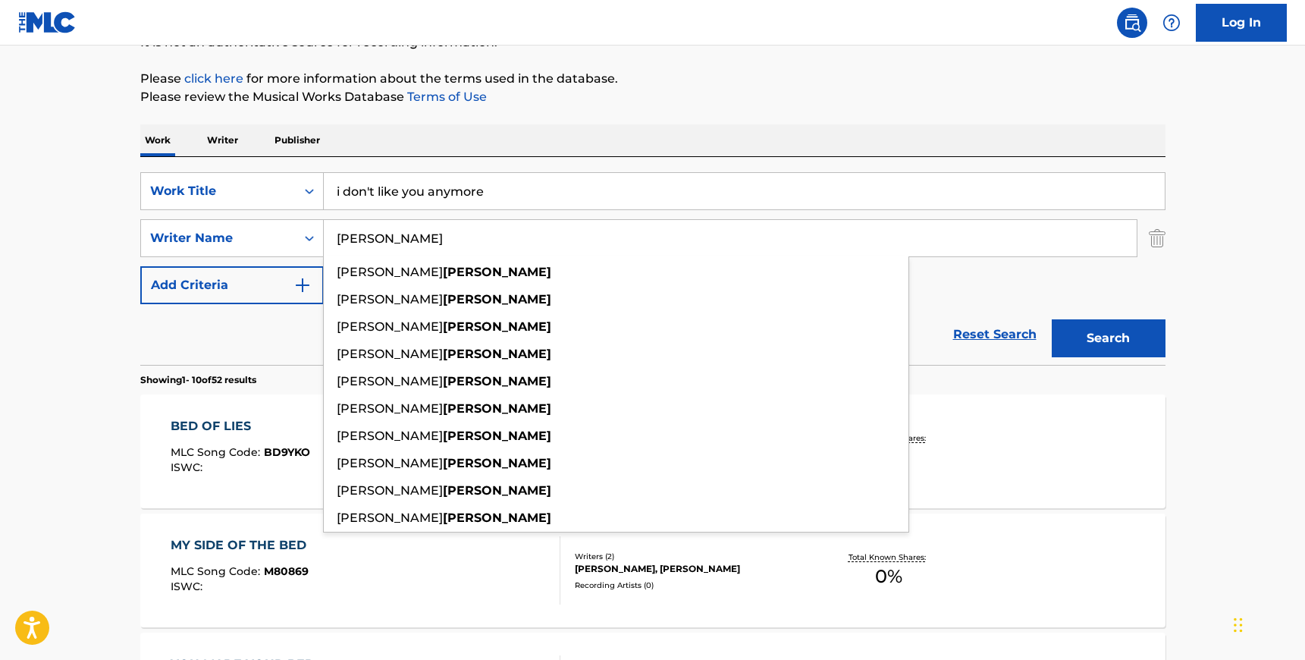
type input "[PERSON_NAME]"
click at [1016, 271] on div "SearchWithCriteria8a09dcb3-047a-4d25-b021-2b442702e4e5 Work Title i don't like …" at bounding box center [652, 238] width 1025 height 132
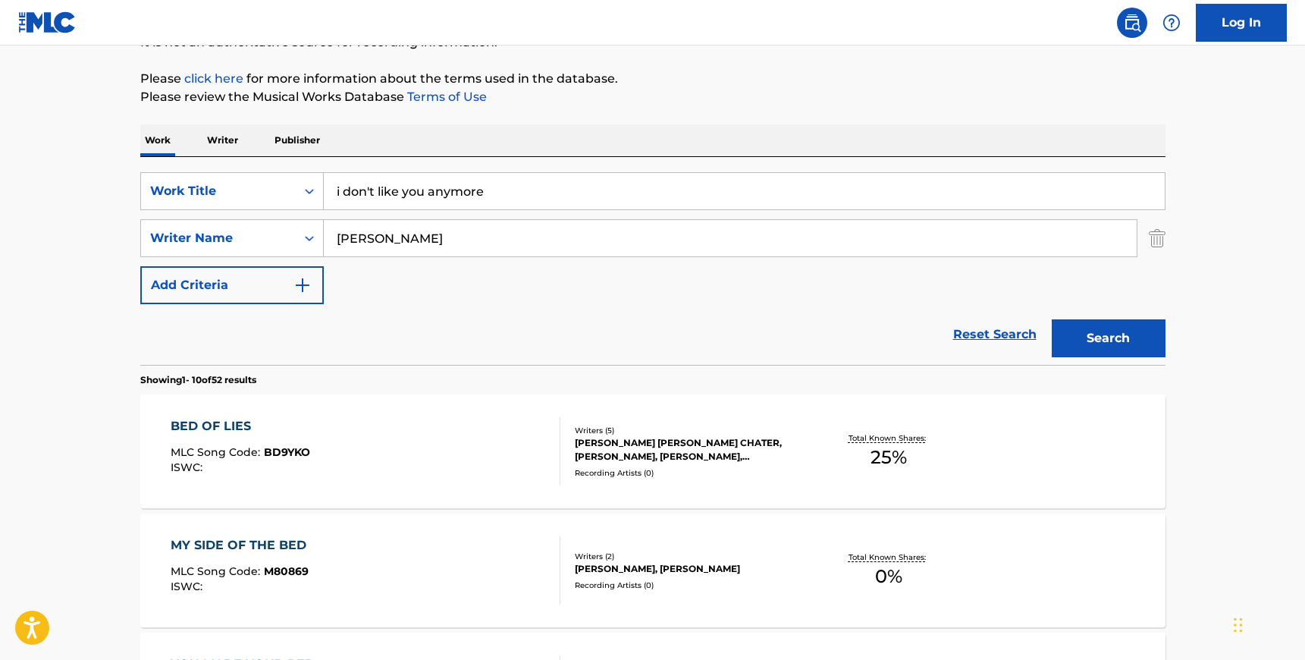
click at [1099, 334] on button "Search" at bounding box center [1109, 338] width 114 height 38
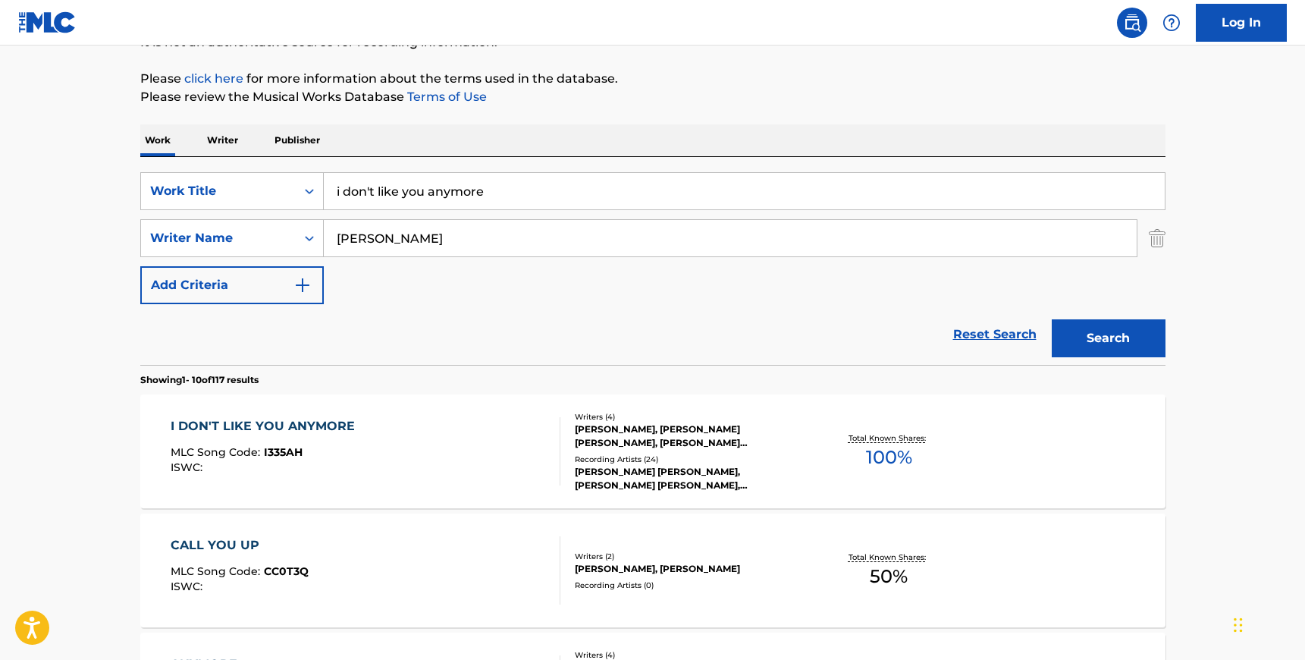
click at [449, 476] on div "I DON'T LIKE YOU ANYMORE MLC Song Code : I335AH ISWC :" at bounding box center [366, 451] width 390 height 68
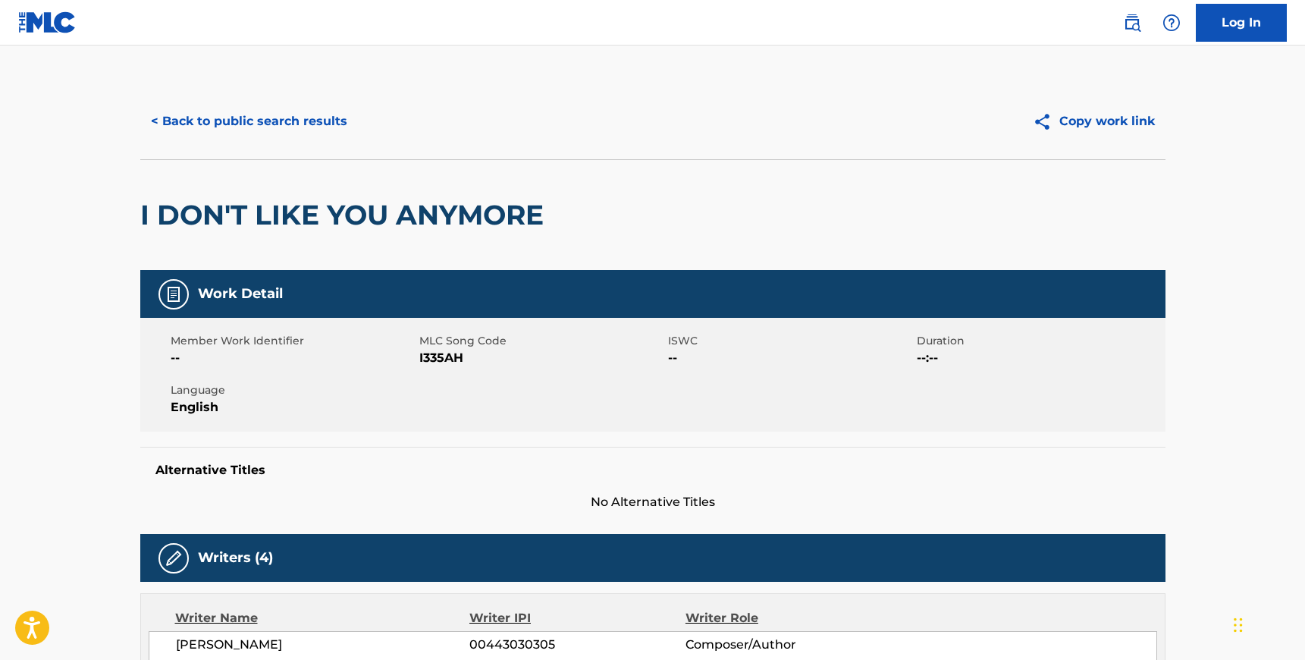
click at [451, 367] on div "Member Work Identifier -- MLC Song Code I335AH ISWC -- Duration --:-- Language …" at bounding box center [652, 375] width 1025 height 114
click at [450, 359] on span "I335AH" at bounding box center [541, 358] width 245 height 18
copy span "I335AH"
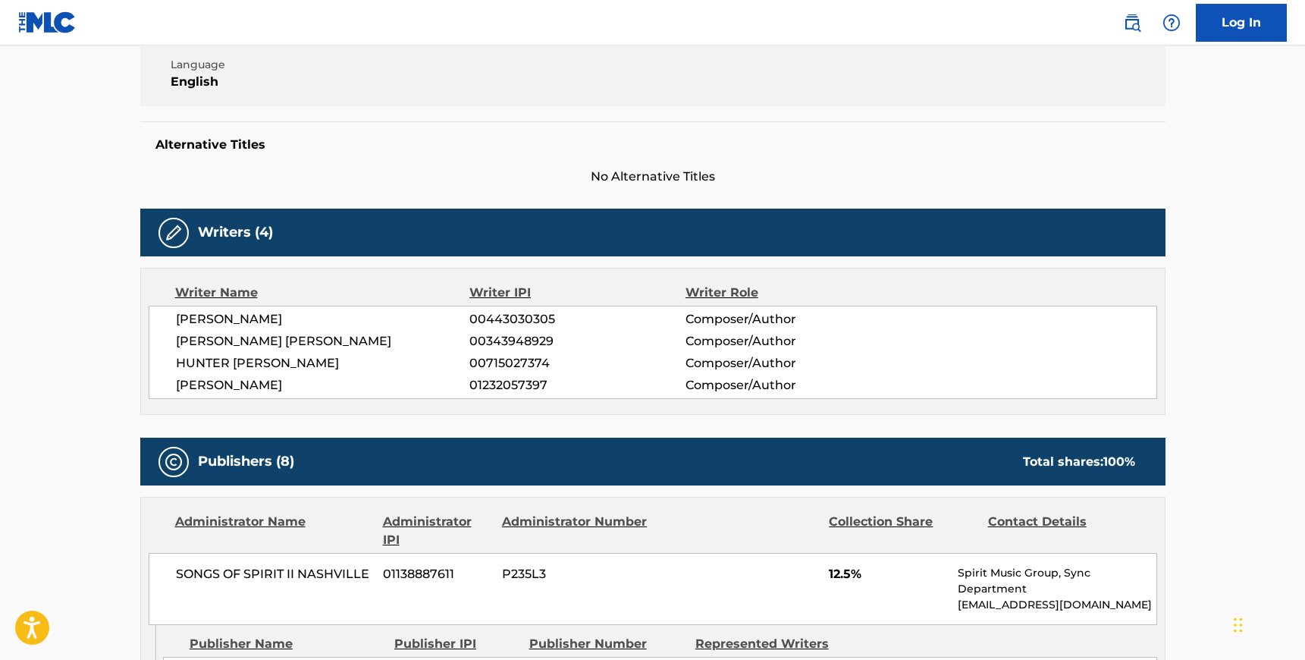
scroll to position [349, 0]
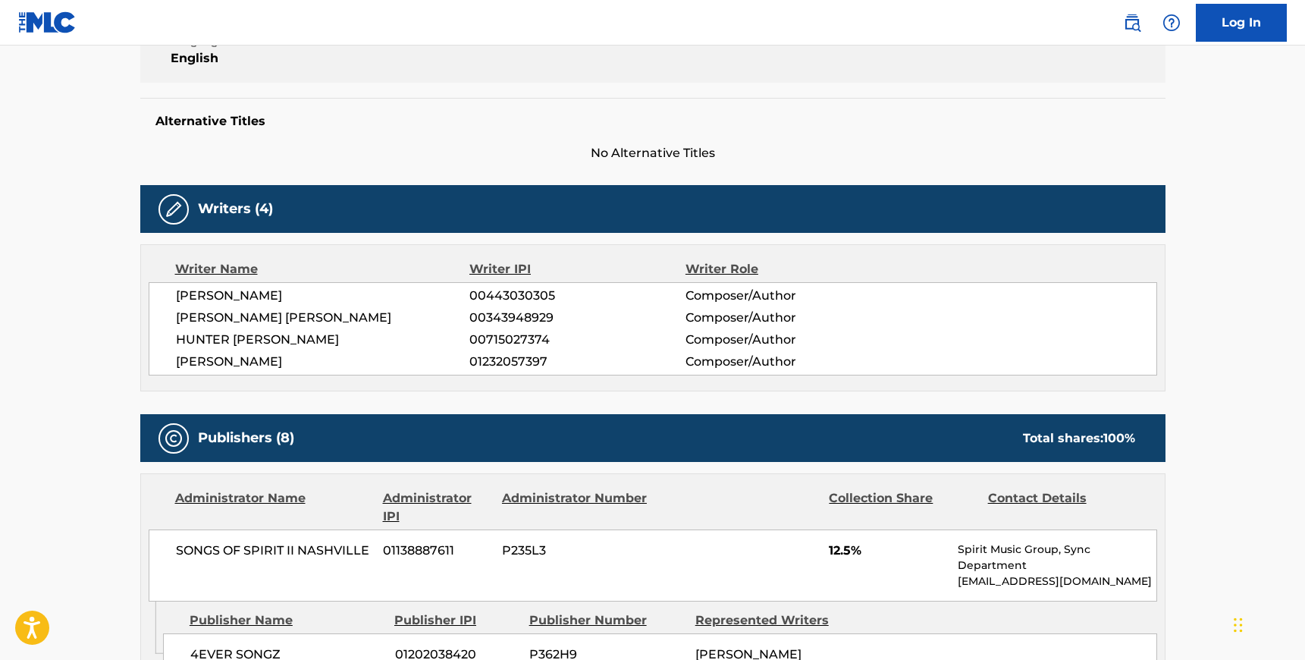
drag, startPoint x: 287, startPoint y: 363, endPoint x: 178, endPoint y: 293, distance: 129.6
click at [178, 293] on div "[PERSON_NAME] 00443030305 Composer/Author [PERSON_NAME] [PERSON_NAME] 003439489…" at bounding box center [653, 328] width 1008 height 93
copy div "[PERSON_NAME] 00443030305 Composer/Author [PERSON_NAME] [PERSON_NAME] 003439489…"
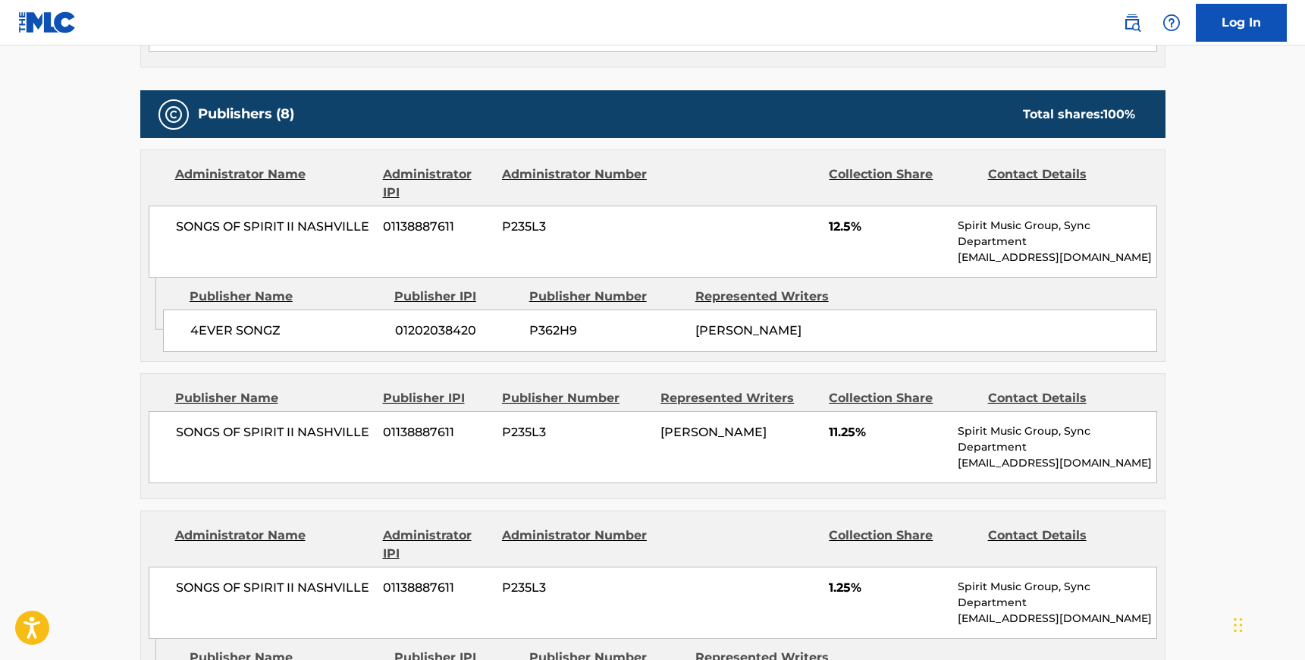
scroll to position [697, 0]
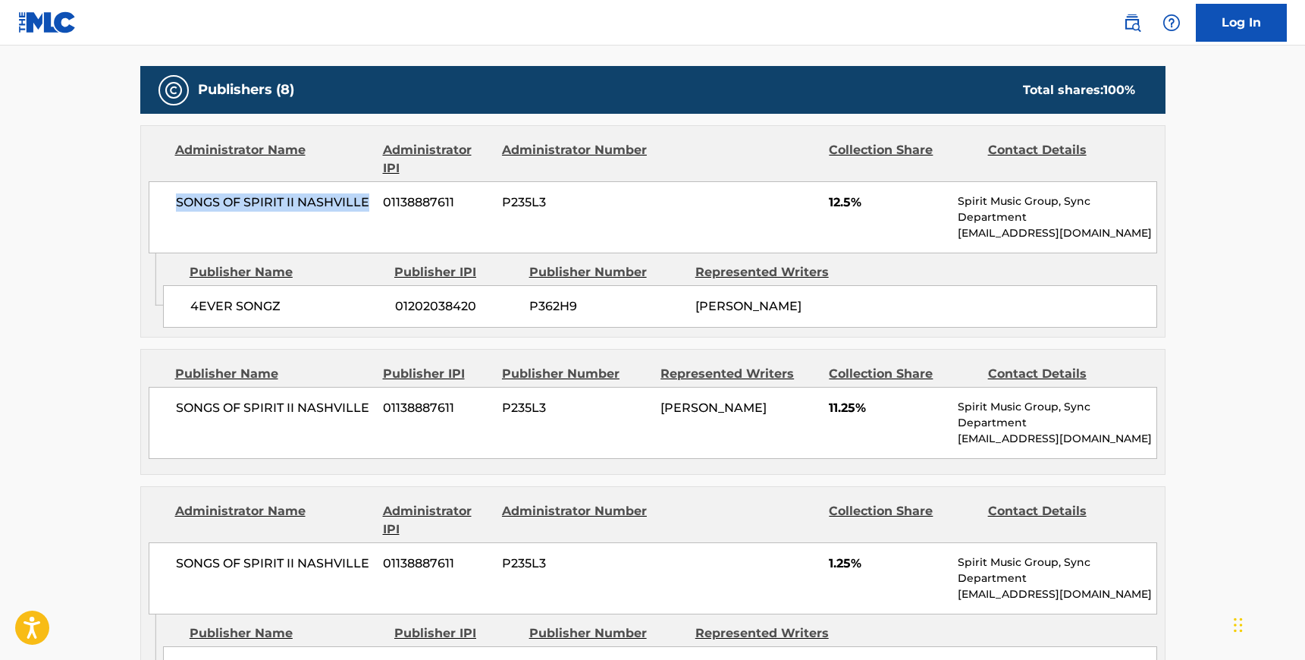
drag, startPoint x: 369, startPoint y: 199, endPoint x: 153, endPoint y: 201, distance: 216.1
click at [152, 201] on div "SONGS OF SPIRIT II NASHVILLE 01138887611 P235L3 12.5% Spirit Music Group, Sync …" at bounding box center [653, 217] width 1008 height 72
copy span "SONGS OF SPIRIT II NASHVILLE"
drag, startPoint x: 299, startPoint y: 302, endPoint x: 190, endPoint y: 302, distance: 109.9
click at [190, 302] on span "4EVER SONGZ" at bounding box center [286, 306] width 193 height 18
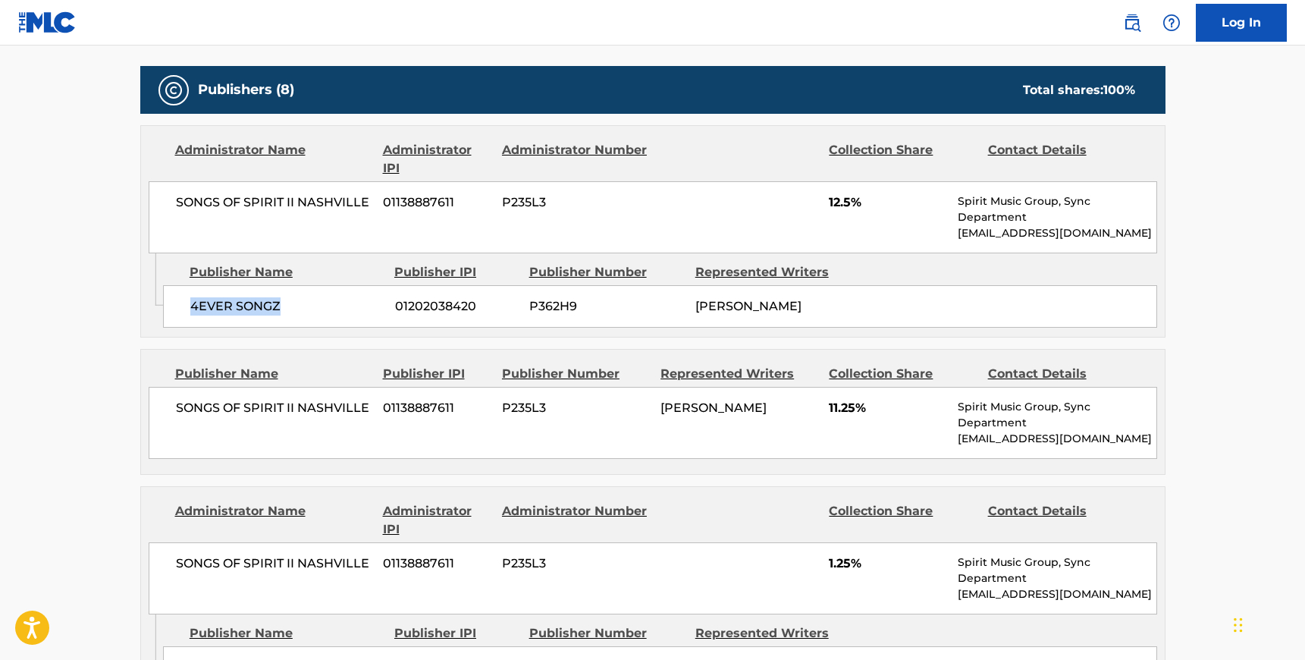
copy span "4EVER SONGZ"
drag, startPoint x: 369, startPoint y: 409, endPoint x: 177, endPoint y: 403, distance: 191.9
click at [177, 403] on span "SONGS OF SPIRIT II NASHVILLE" at bounding box center [274, 408] width 196 height 18
copy span "SONGS OF SPIRIT II NASHVILLE"
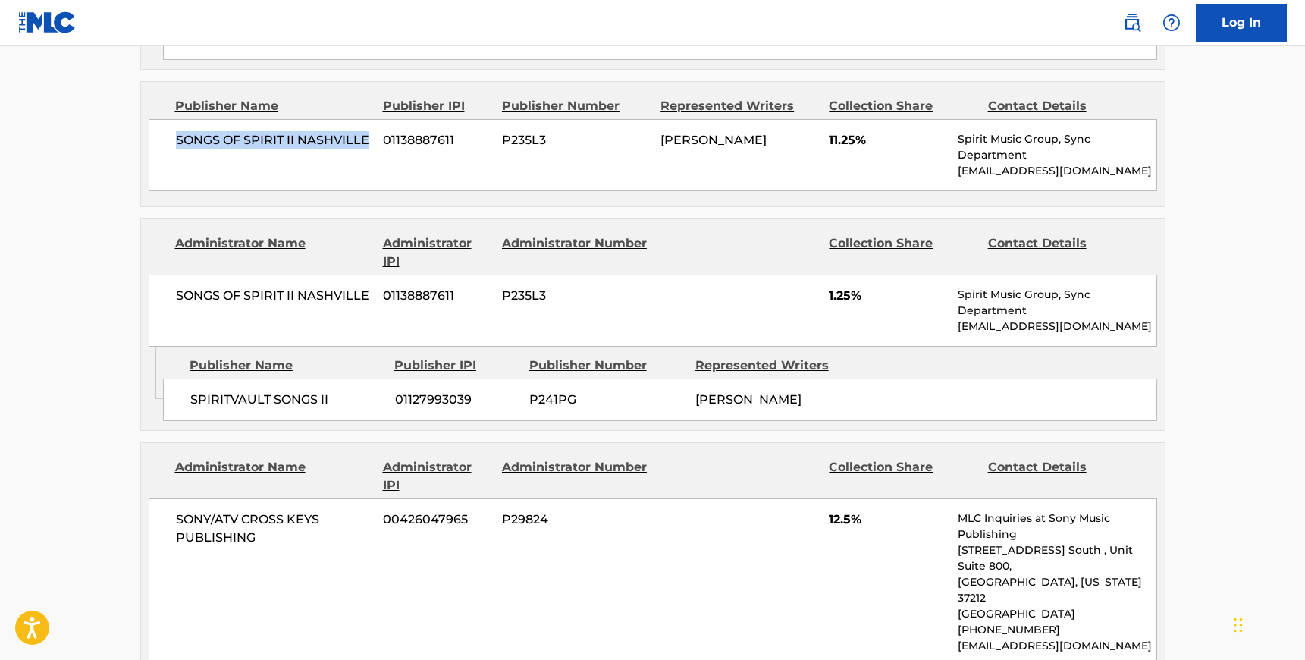
scroll to position [997, 0]
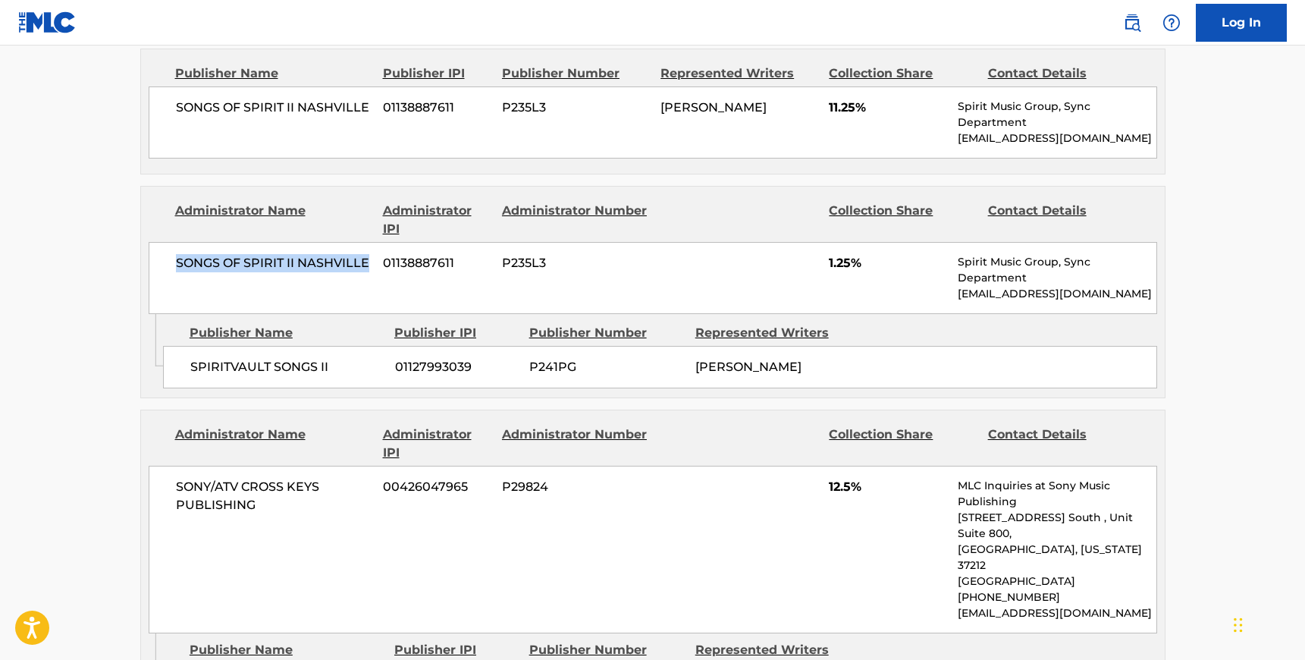
drag, startPoint x: 371, startPoint y: 255, endPoint x: 176, endPoint y: 254, distance: 195.6
click at [176, 254] on div "SONGS OF SPIRIT II NASHVILLE 01138887611 P235L3 1.25% Spirit Music Group, Sync …" at bounding box center [653, 278] width 1008 height 72
copy span "SONGS OF SPIRIT II NASHVILLE"
drag, startPoint x: 333, startPoint y: 368, endPoint x: 188, endPoint y: 367, distance: 144.8
click at [187, 367] on div "SPIRITVAULT SONGS II 01127993039 P241PG [PERSON_NAME]" at bounding box center [660, 367] width 994 height 42
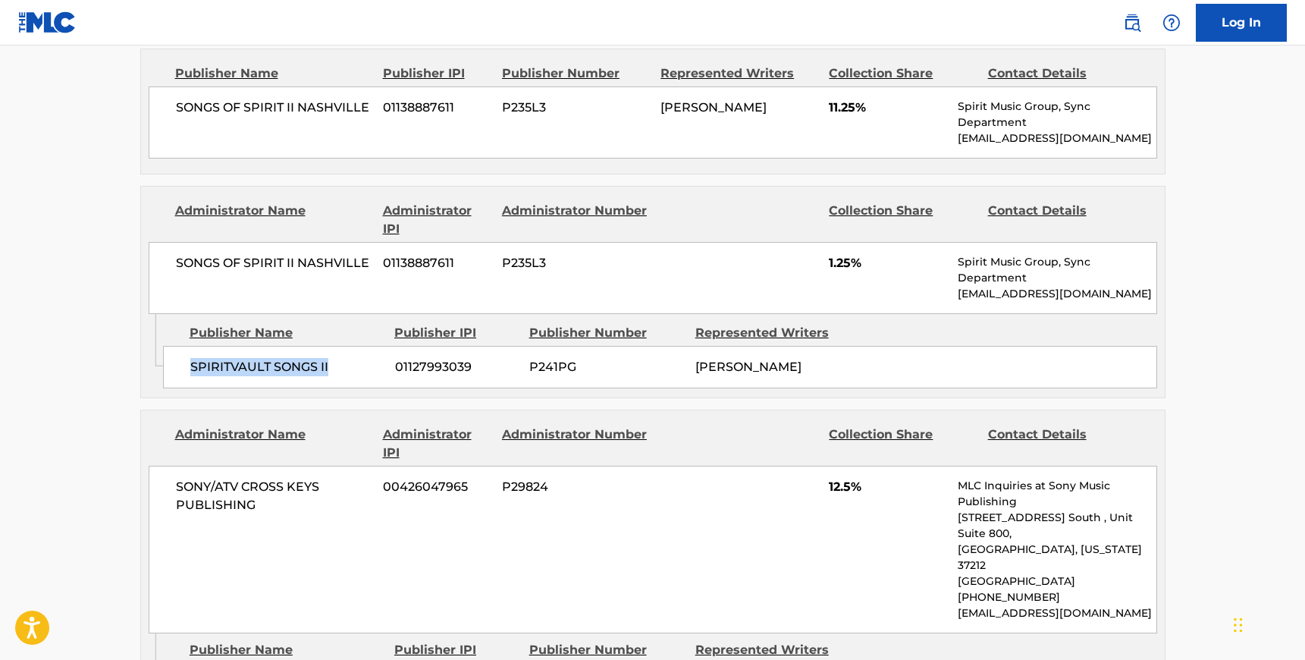
copy span "SPIRITVAULT SONGS II"
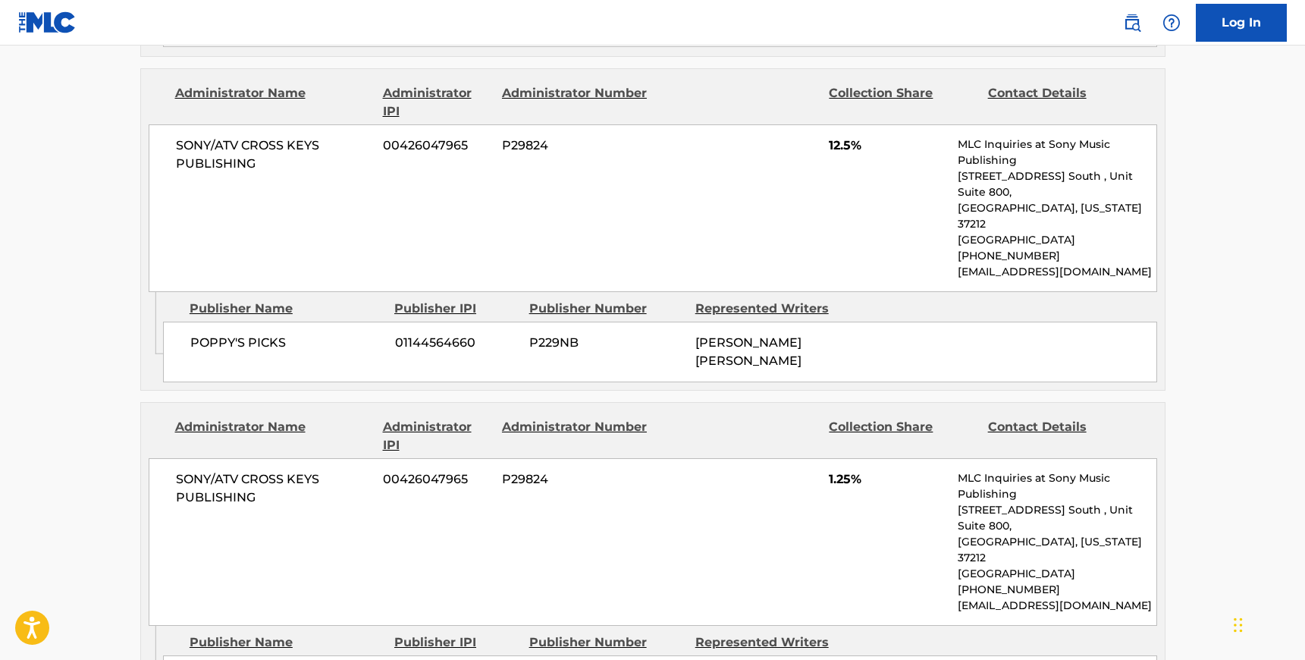
scroll to position [1340, 0]
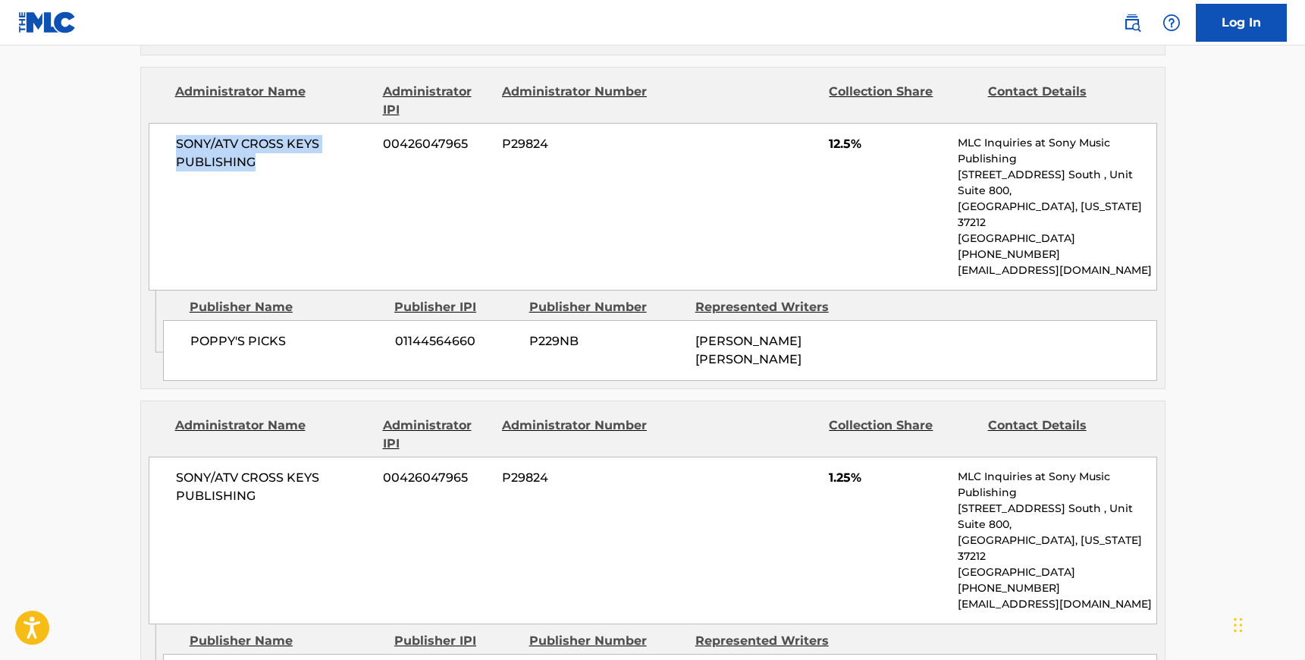
drag, startPoint x: 254, startPoint y: 156, endPoint x: 170, endPoint y: 138, distance: 86.1
click at [170, 138] on div "SONY/ATV CROSS KEYS PUBLISHING 00426047965 P29824 12.5% MLC Inquiries at Sony M…" at bounding box center [653, 207] width 1008 height 168
drag, startPoint x: 292, startPoint y: 306, endPoint x: 194, endPoint y: 305, distance: 97.8
click at [194, 332] on span "POPPY'S PICKS" at bounding box center [286, 341] width 193 height 18
drag, startPoint x: 185, startPoint y: 306, endPoint x: 290, endPoint y: 310, distance: 105.5
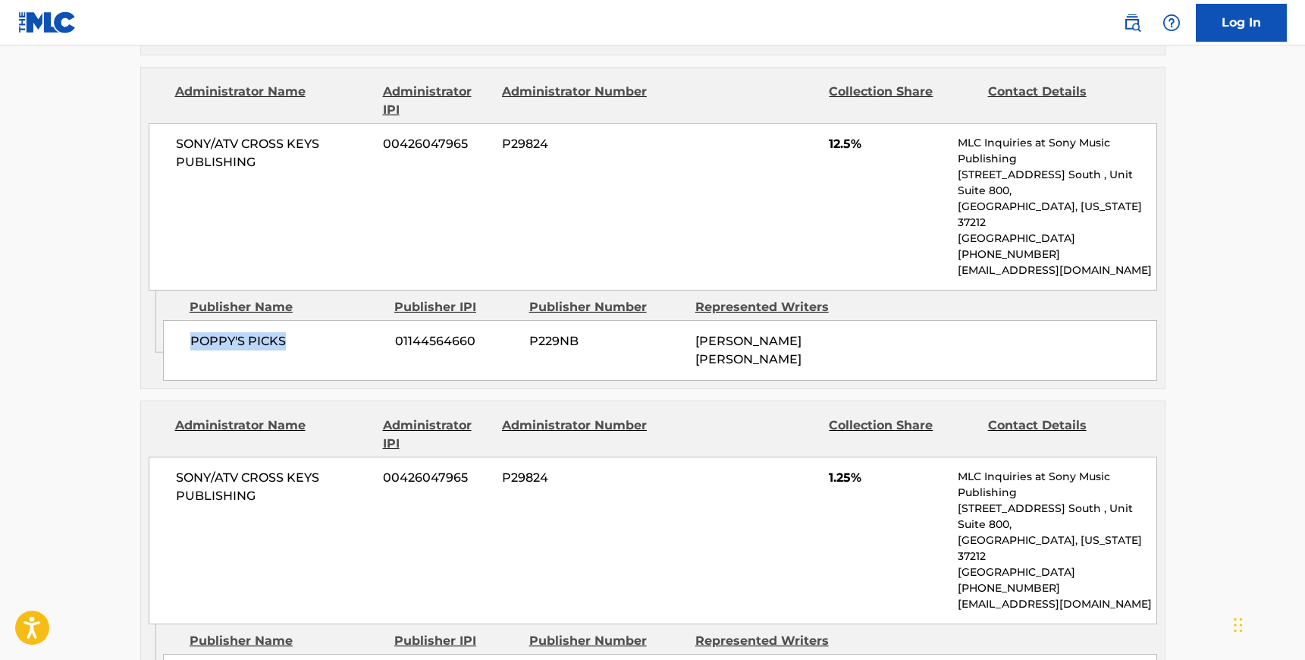
click at [290, 320] on div "POPPY'S PICKS 01144564660 P229NB [PERSON_NAME] [PERSON_NAME]" at bounding box center [660, 350] width 994 height 61
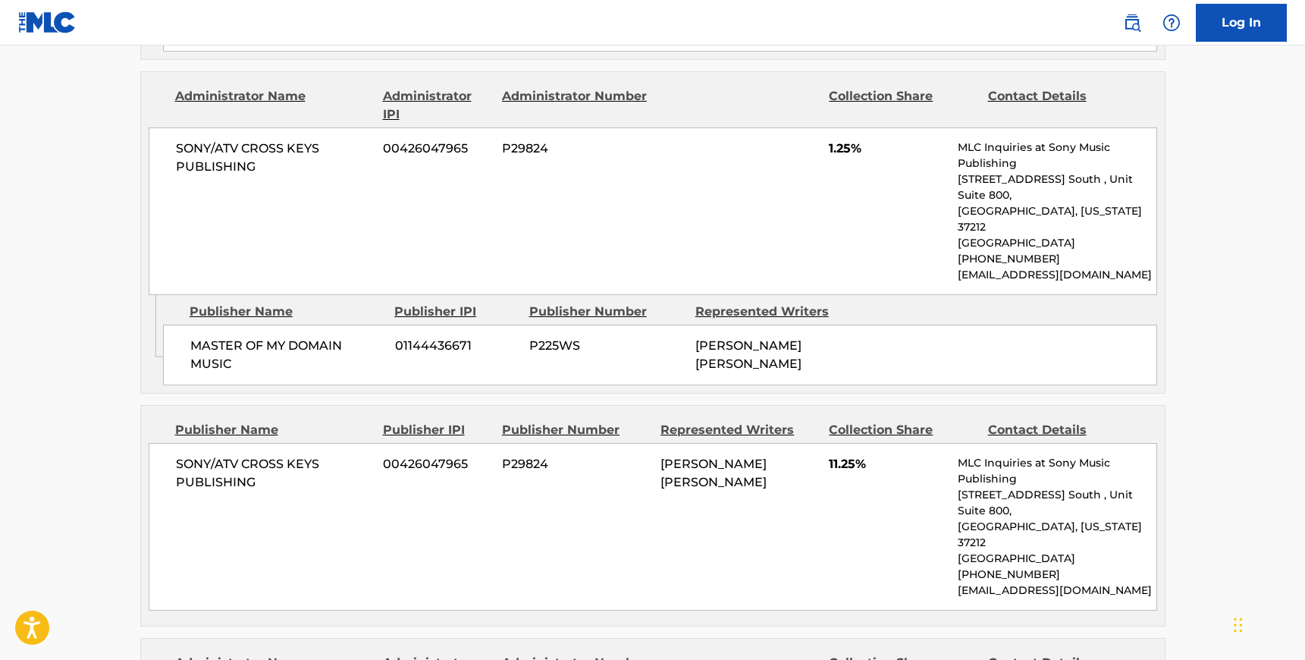
scroll to position [1672, 0]
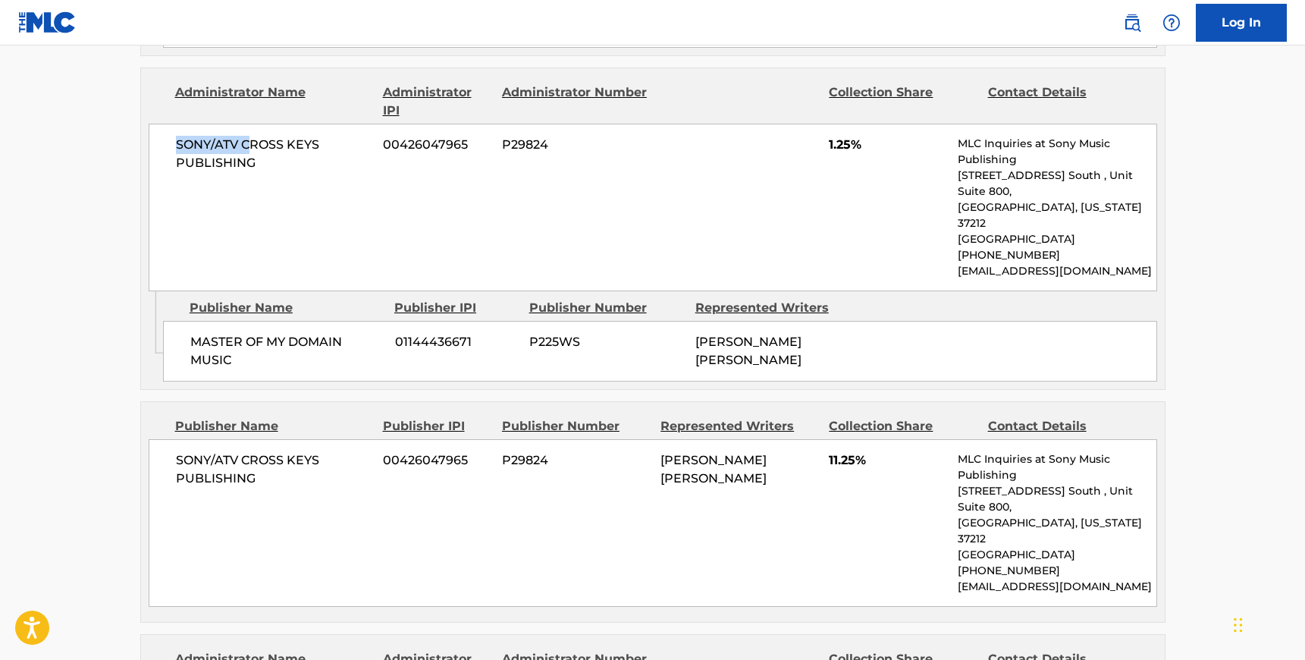
drag, startPoint x: 250, startPoint y: 102, endPoint x: 178, endPoint y: 98, distance: 72.2
click at [178, 136] on span "SONY/ATV CROSS KEYS PUBLISHING" at bounding box center [274, 154] width 196 height 36
drag, startPoint x: 271, startPoint y: 114, endPoint x: 158, endPoint y: 96, distance: 114.3
click at [158, 124] on div "SONY/ATV CROSS KEYS PUBLISHING 00426047965 P29824 1.25% MLC Inquiries at Sony M…" at bounding box center [653, 208] width 1008 height 168
drag, startPoint x: 187, startPoint y: 248, endPoint x: 235, endPoint y: 280, distance: 57.4
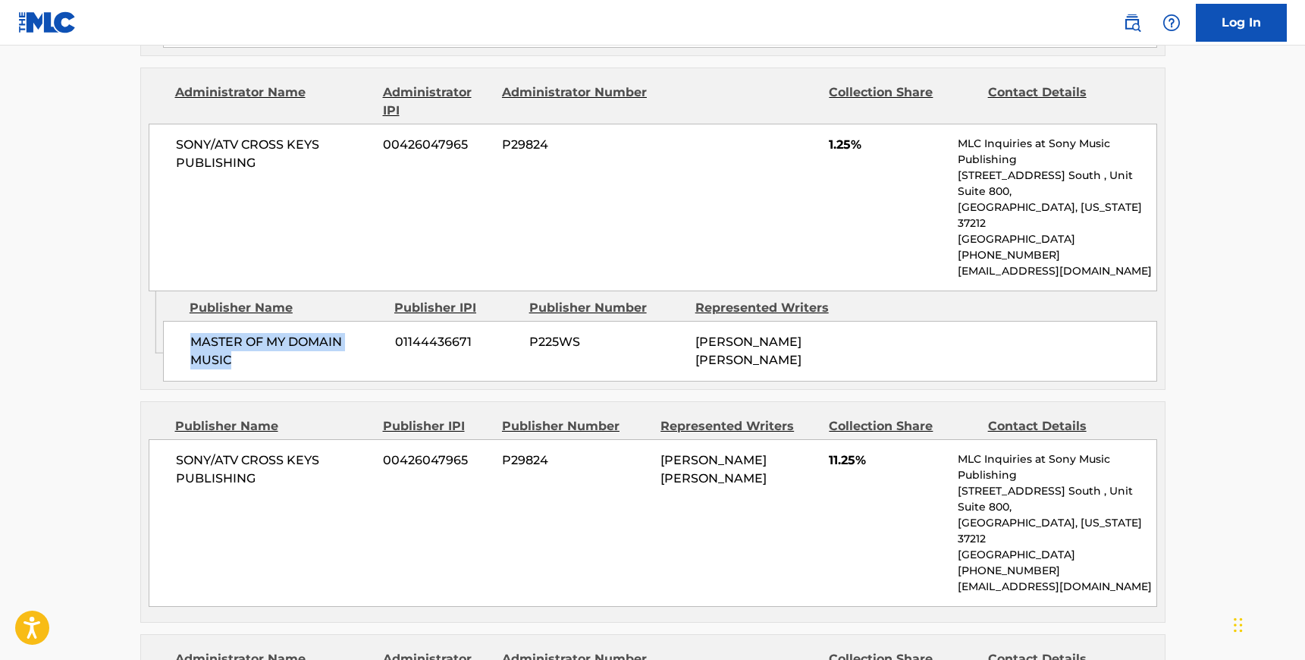
click at [235, 321] on div "MASTER OF MY DOMAIN MUSIC 01144436671 P225WS [PERSON_NAME] [PERSON_NAME]" at bounding box center [660, 351] width 994 height 61
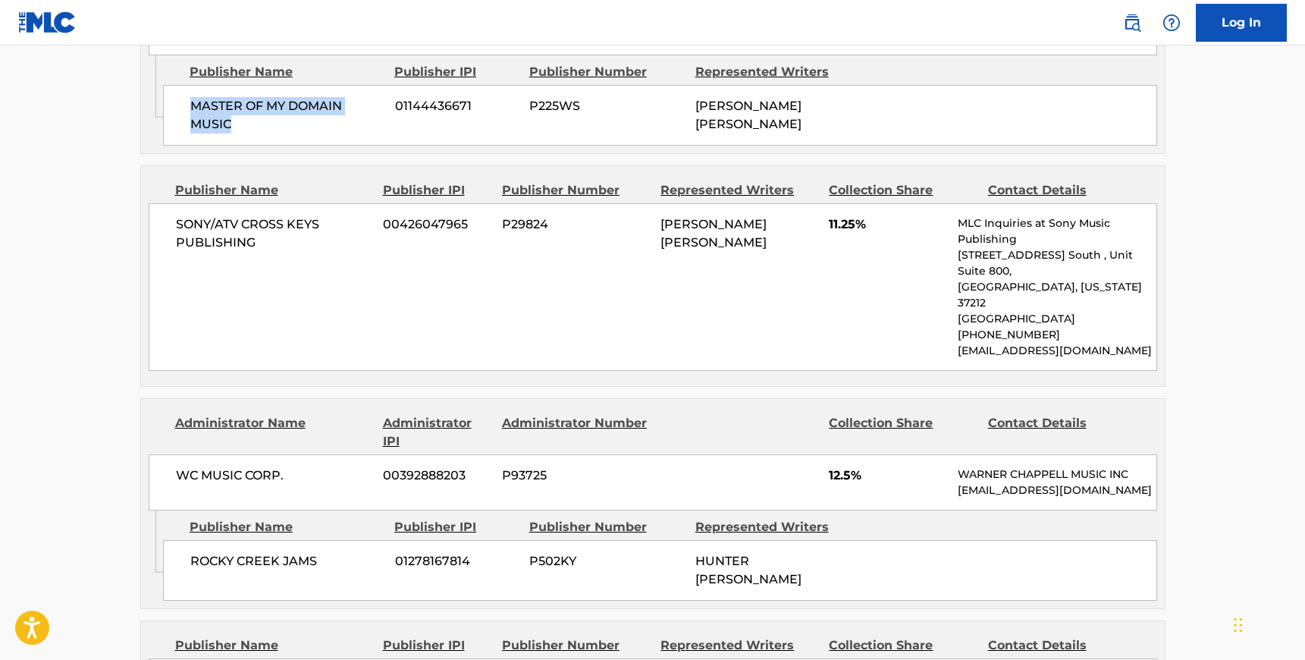
scroll to position [1909, 0]
drag, startPoint x: 253, startPoint y: 158, endPoint x: 175, endPoint y: 137, distance: 80.9
click at [176, 215] on span "SONY/ATV CROSS KEYS PUBLISHING" at bounding box center [274, 233] width 196 height 36
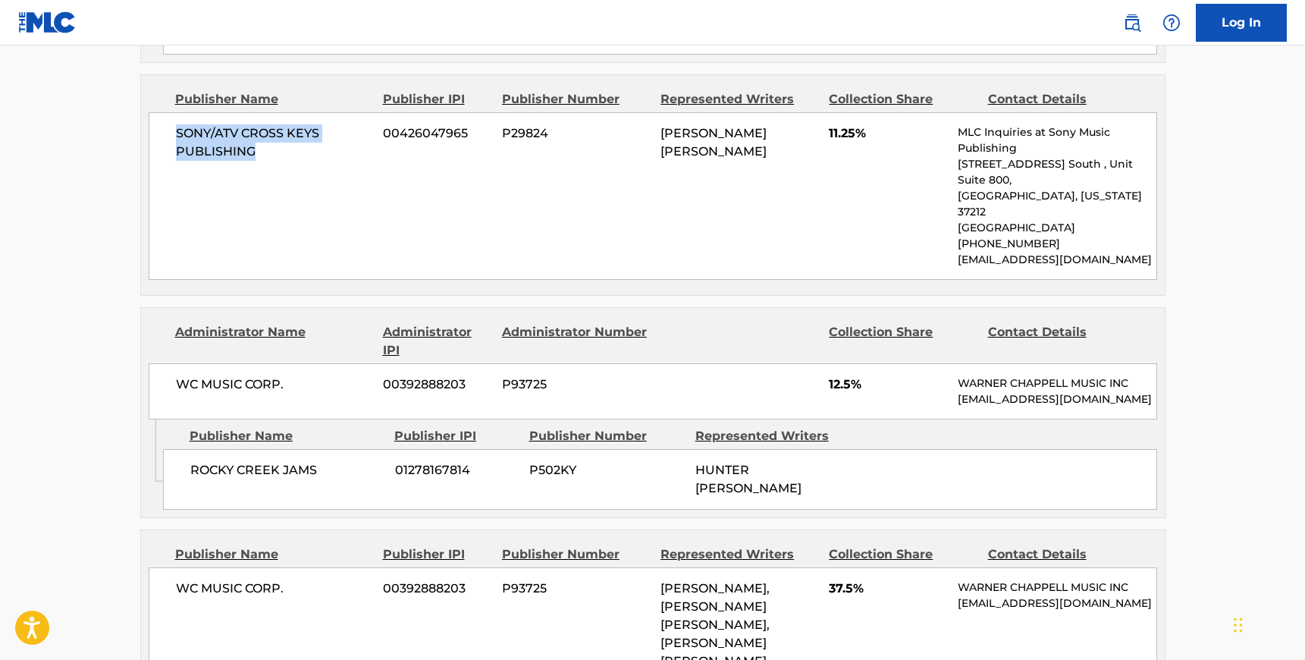
scroll to position [2108, 0]
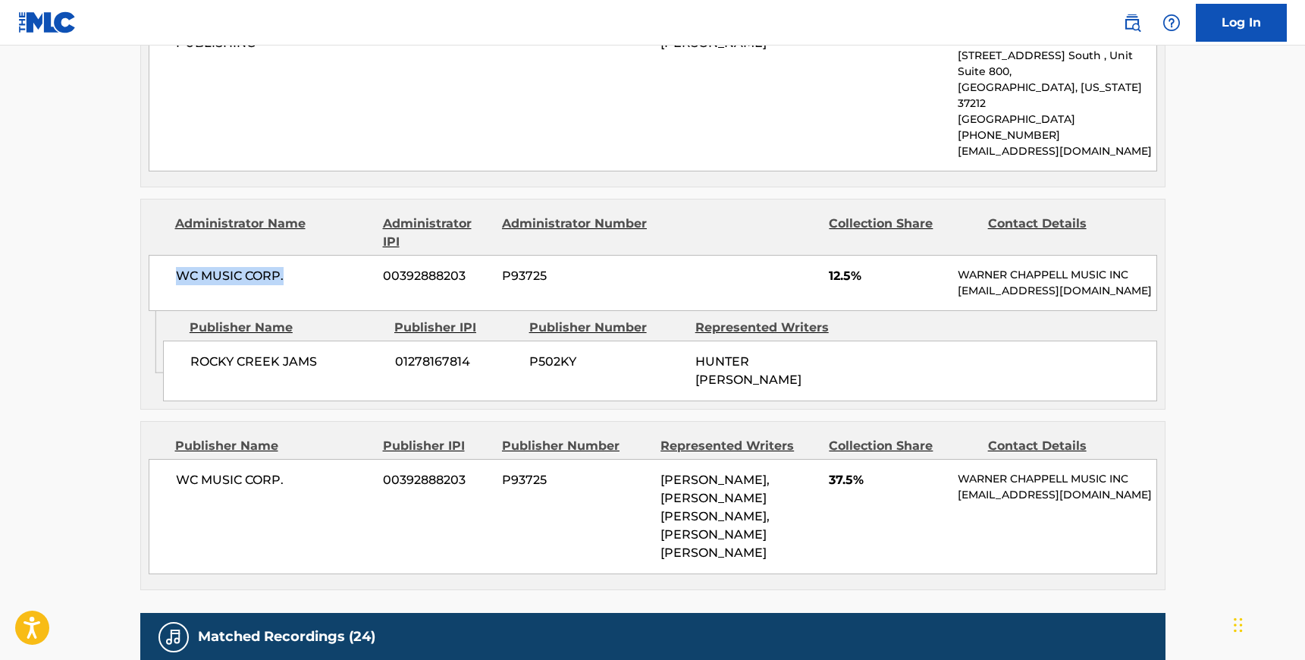
drag, startPoint x: 290, startPoint y: 158, endPoint x: 174, endPoint y: 158, distance: 116.8
click at [174, 255] on div "WC MUSIC CORP. 00392888203 P93725 12.5% [PERSON_NAME] MUSIC INC [EMAIL_ADDRESS]…" at bounding box center [653, 283] width 1008 height 56
drag, startPoint x: 322, startPoint y: 244, endPoint x: 185, endPoint y: 240, distance: 137.3
click at [185, 340] on div "ROCKY CREEK JAMS 01278167814 P502KY HUNTER [PERSON_NAME]" at bounding box center [660, 370] width 994 height 61
drag, startPoint x: 289, startPoint y: 366, endPoint x: 174, endPoint y: 367, distance: 115.2
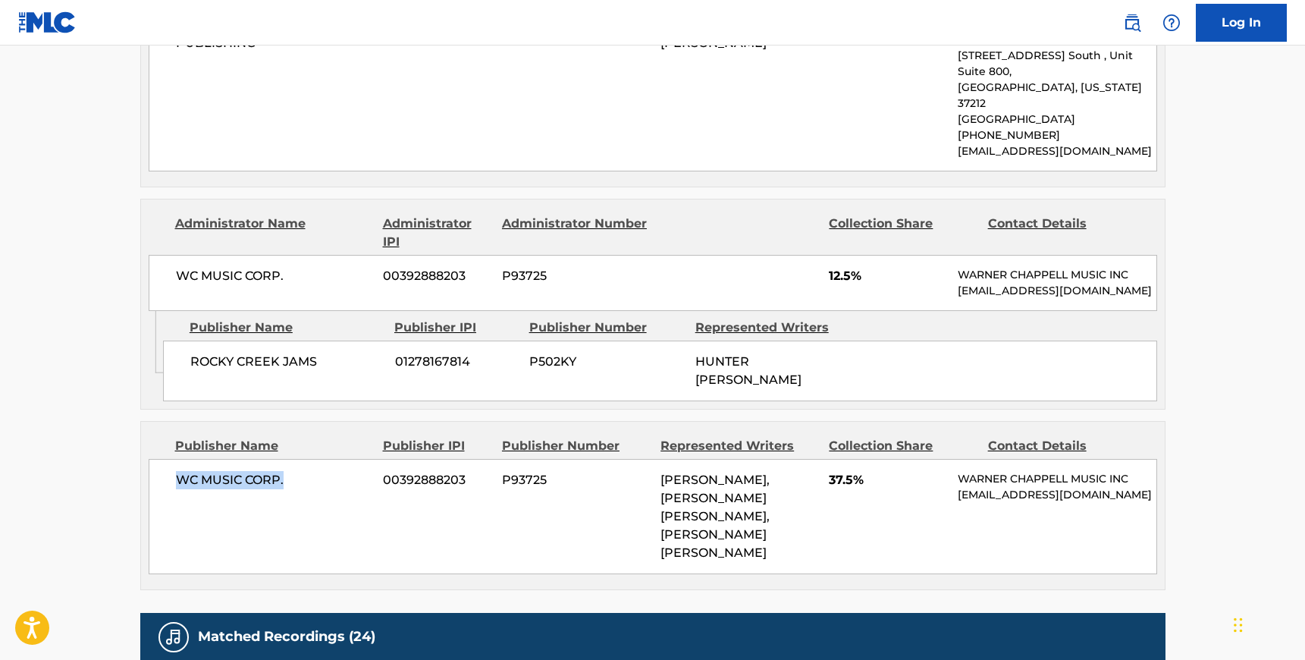
click at [174, 459] on div "WC MUSIC CORP. 00392888203 P93725 [PERSON_NAME], [PERSON_NAME] [PERSON_NAME], […" at bounding box center [653, 516] width 1008 height 115
